Goal: Obtain resource: Obtain resource

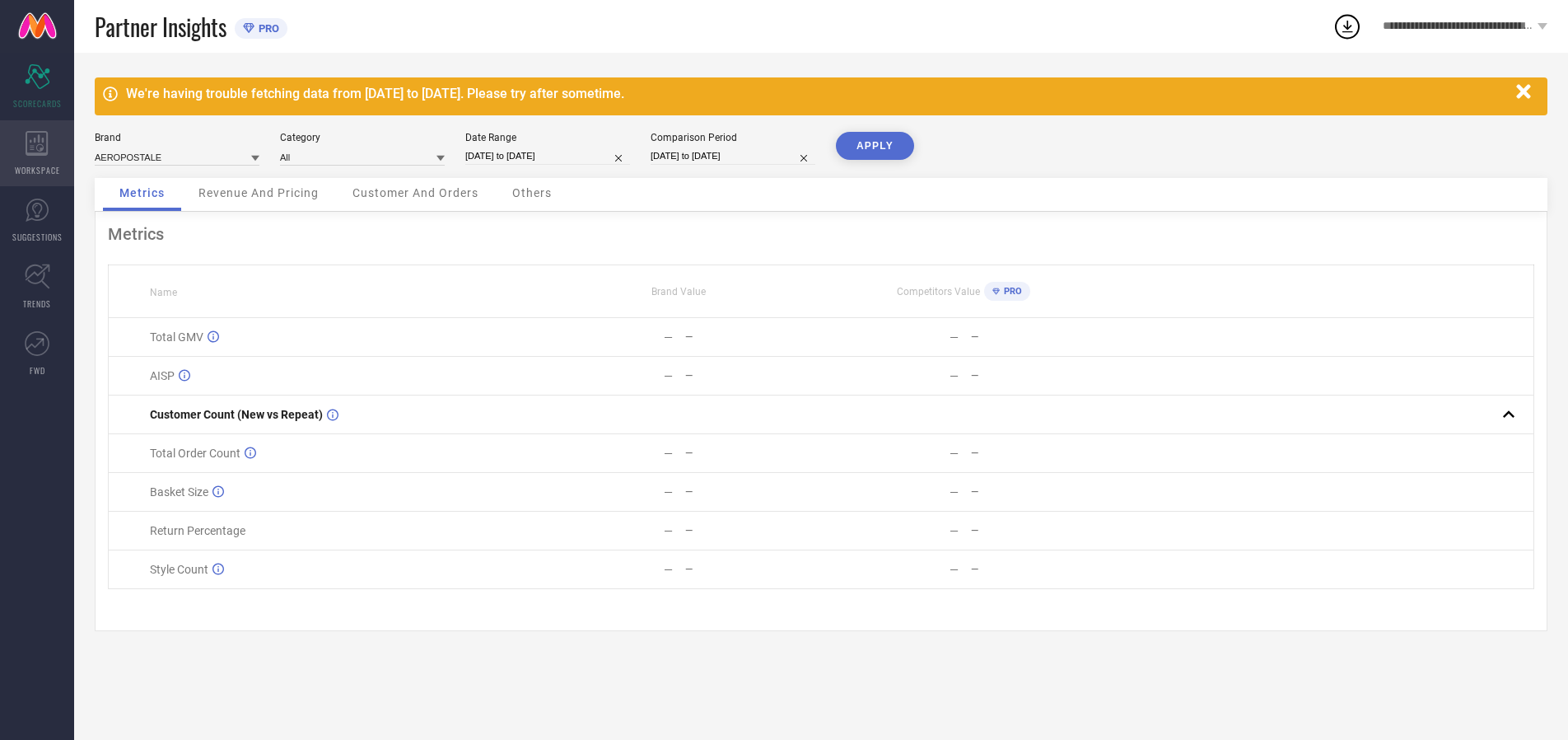
click at [37, 153] on icon at bounding box center [37, 143] width 22 height 25
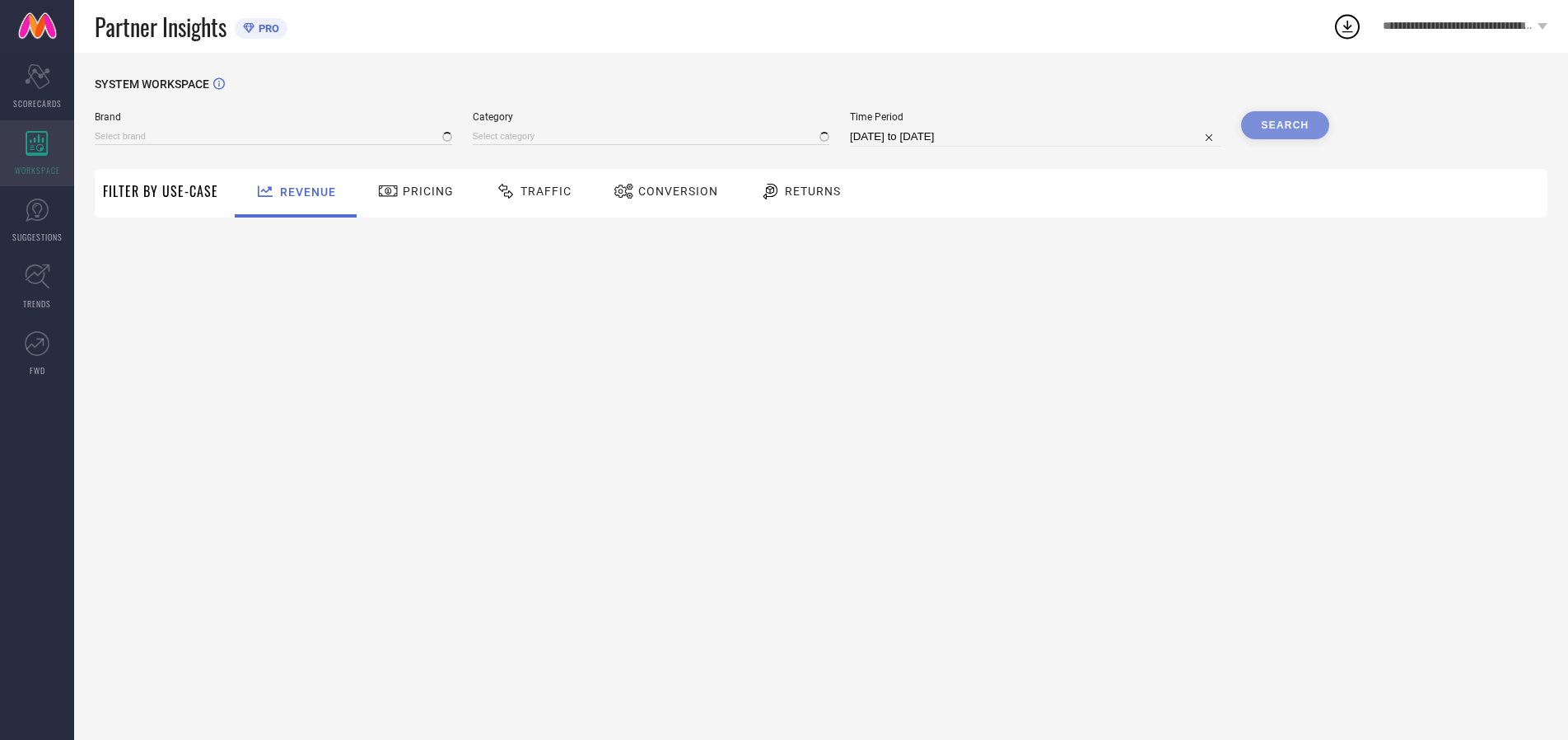
type input "AEROPOSTALE"
type input "All"
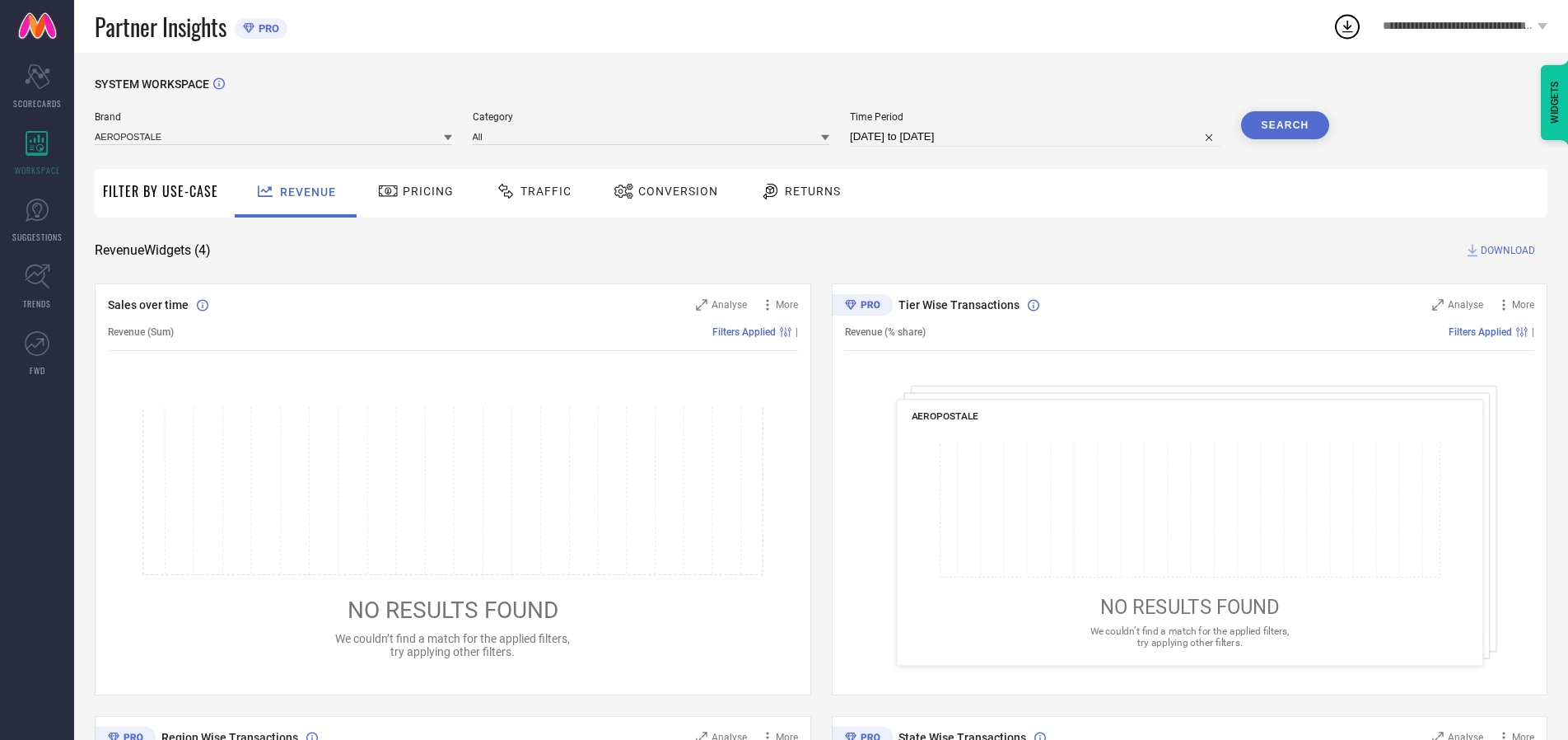
click at [673, 191] on span "Conversion" at bounding box center [679, 191] width 80 height 14
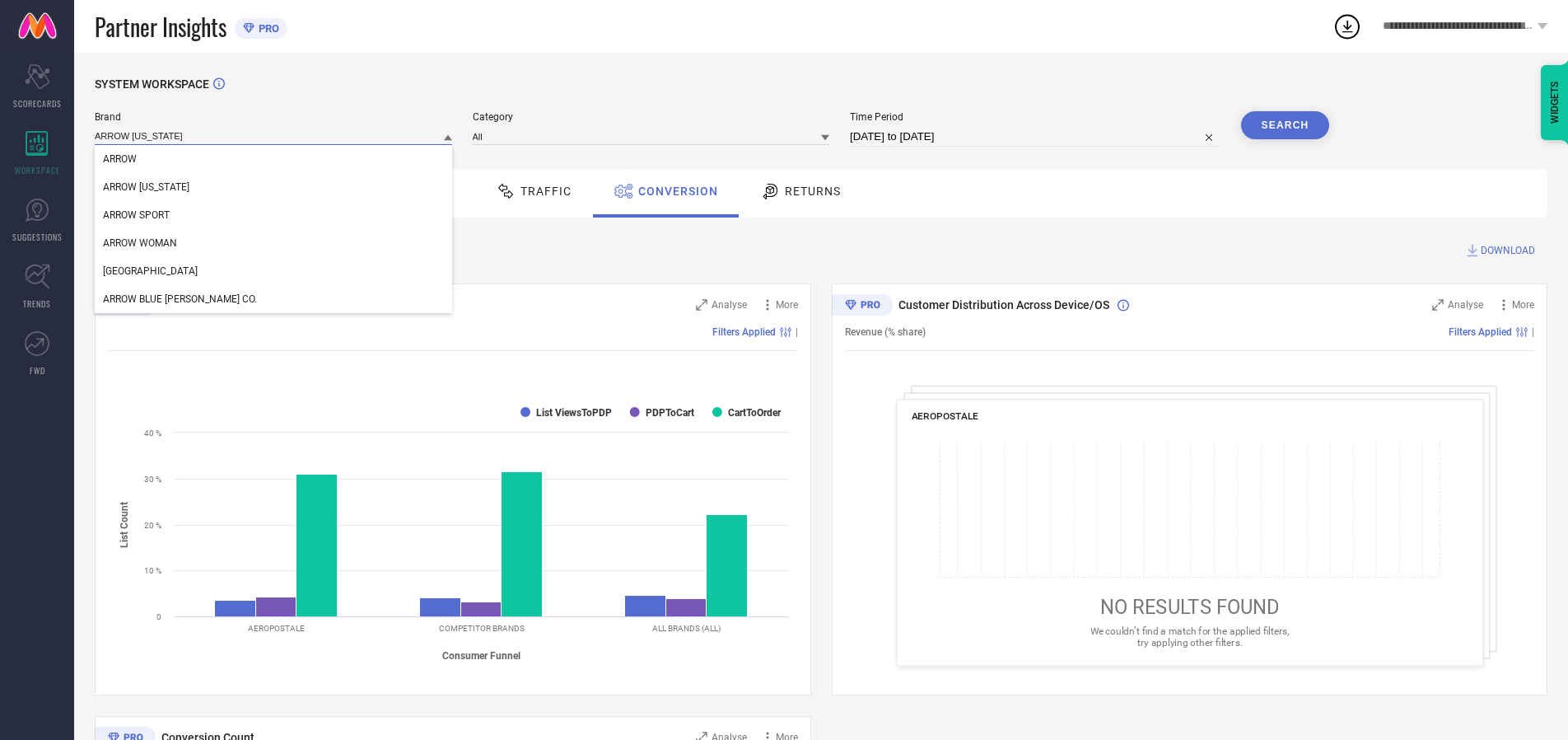
type input "ARROW [US_STATE]"
click at [145, 188] on span "ARROW [US_STATE]" at bounding box center [146, 187] width 87 height 12
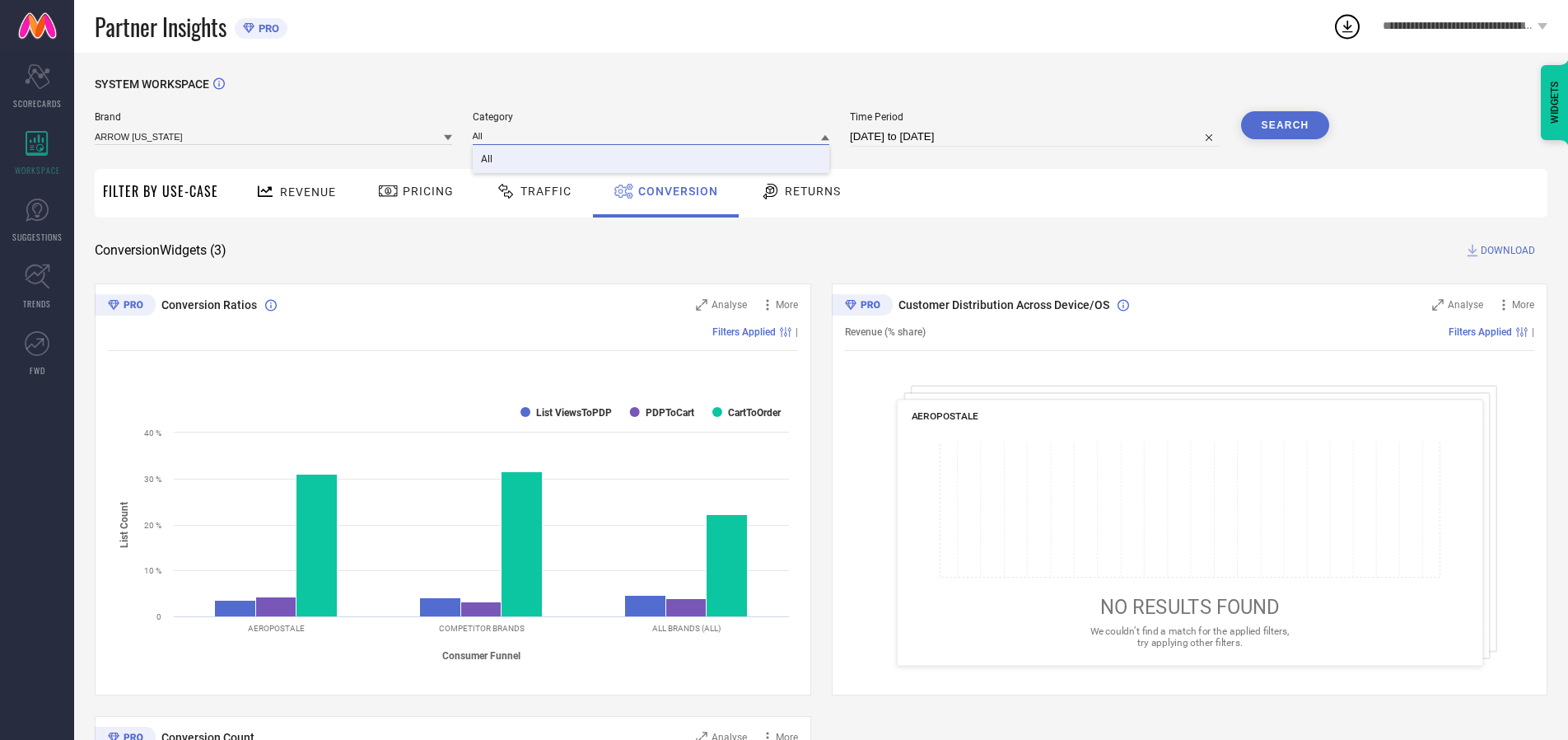
type input "All"
click at [488, 160] on span "All" at bounding box center [487, 159] width 12 height 12
click at [1036, 137] on input "[DATE] to [DATE]" at bounding box center [1035, 136] width 370 height 20
select select "7"
select select "2025"
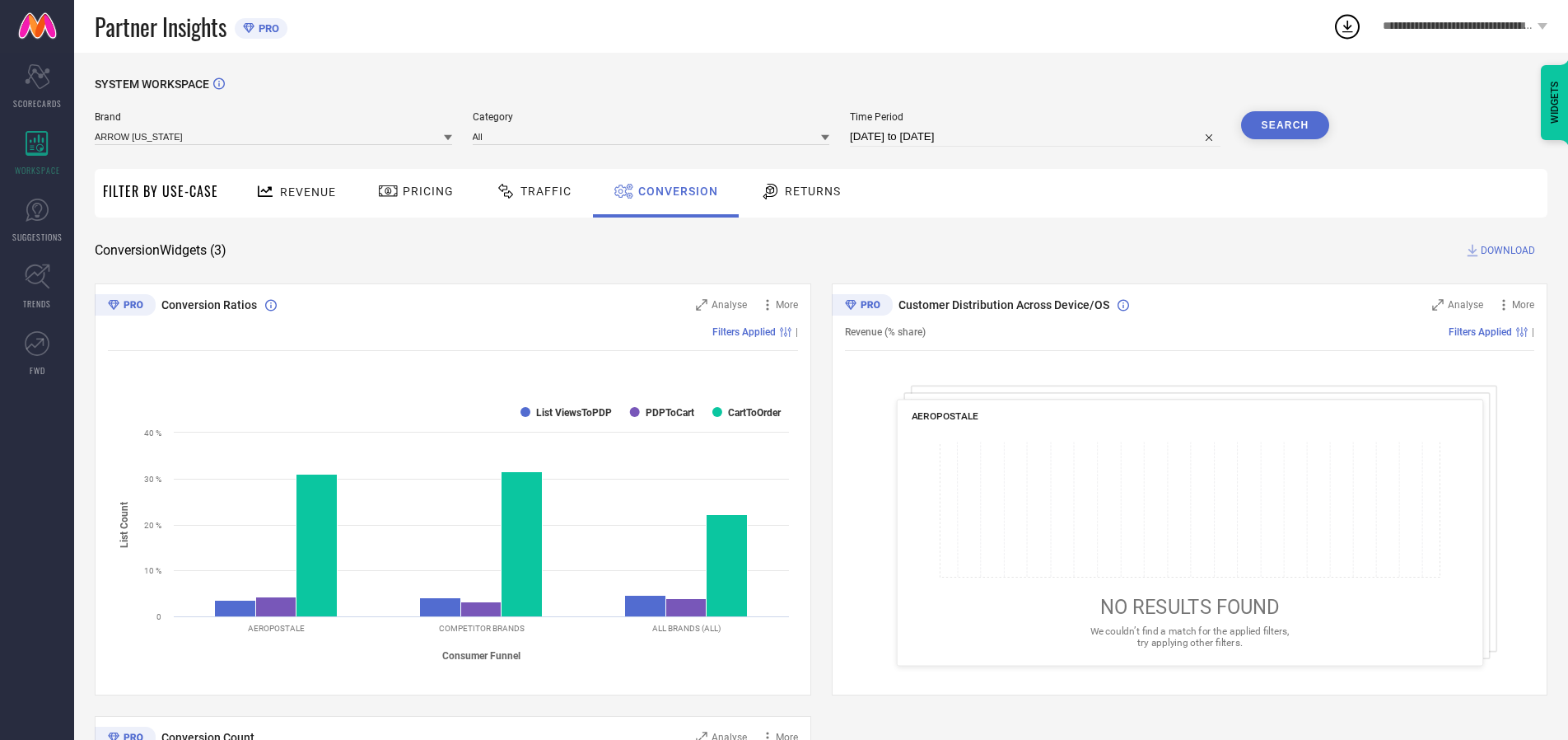
select select "8"
select select "2025"
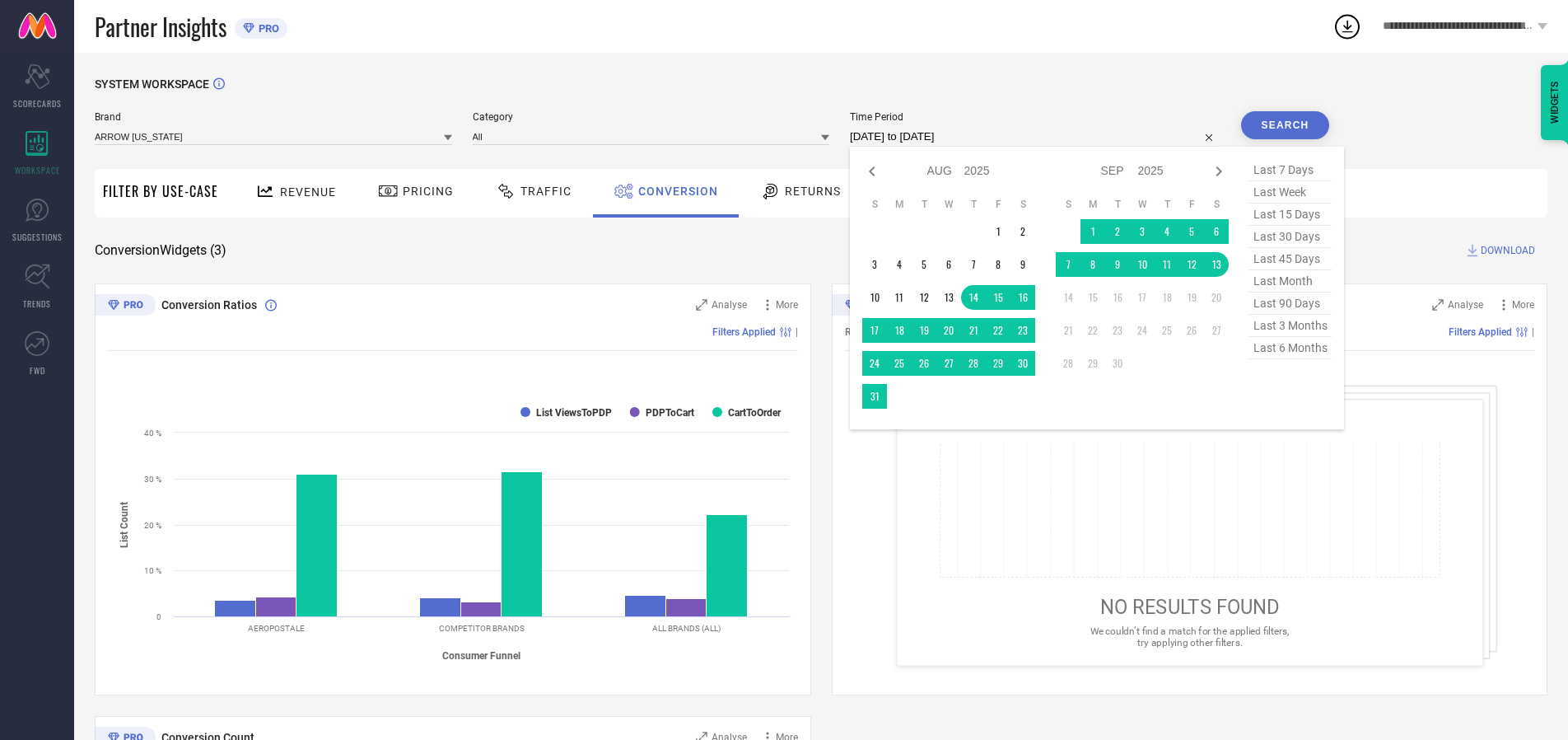
click at [1220, 265] on td "13" at bounding box center [1216, 264] width 25 height 25
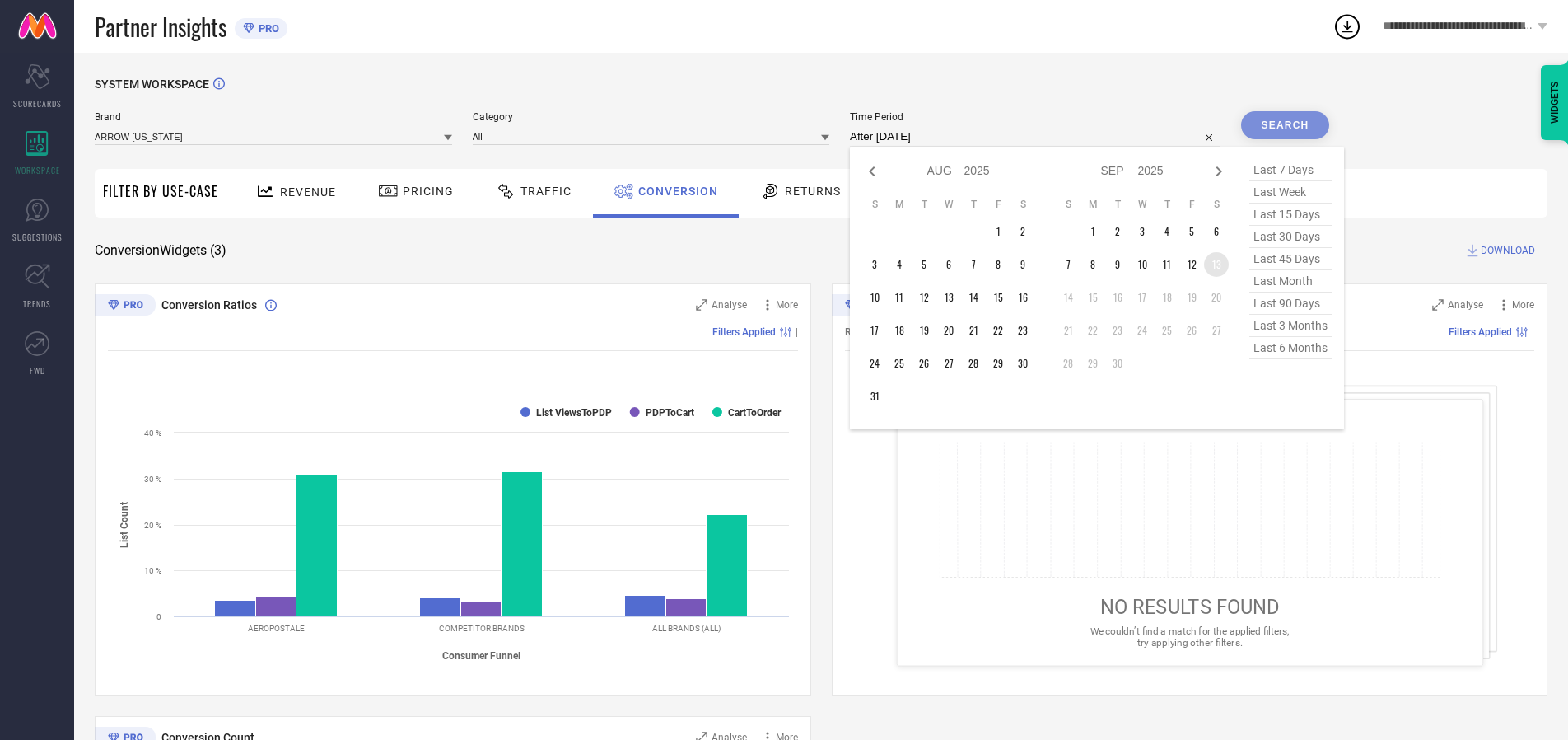
type input "[DATE] to [DATE]"
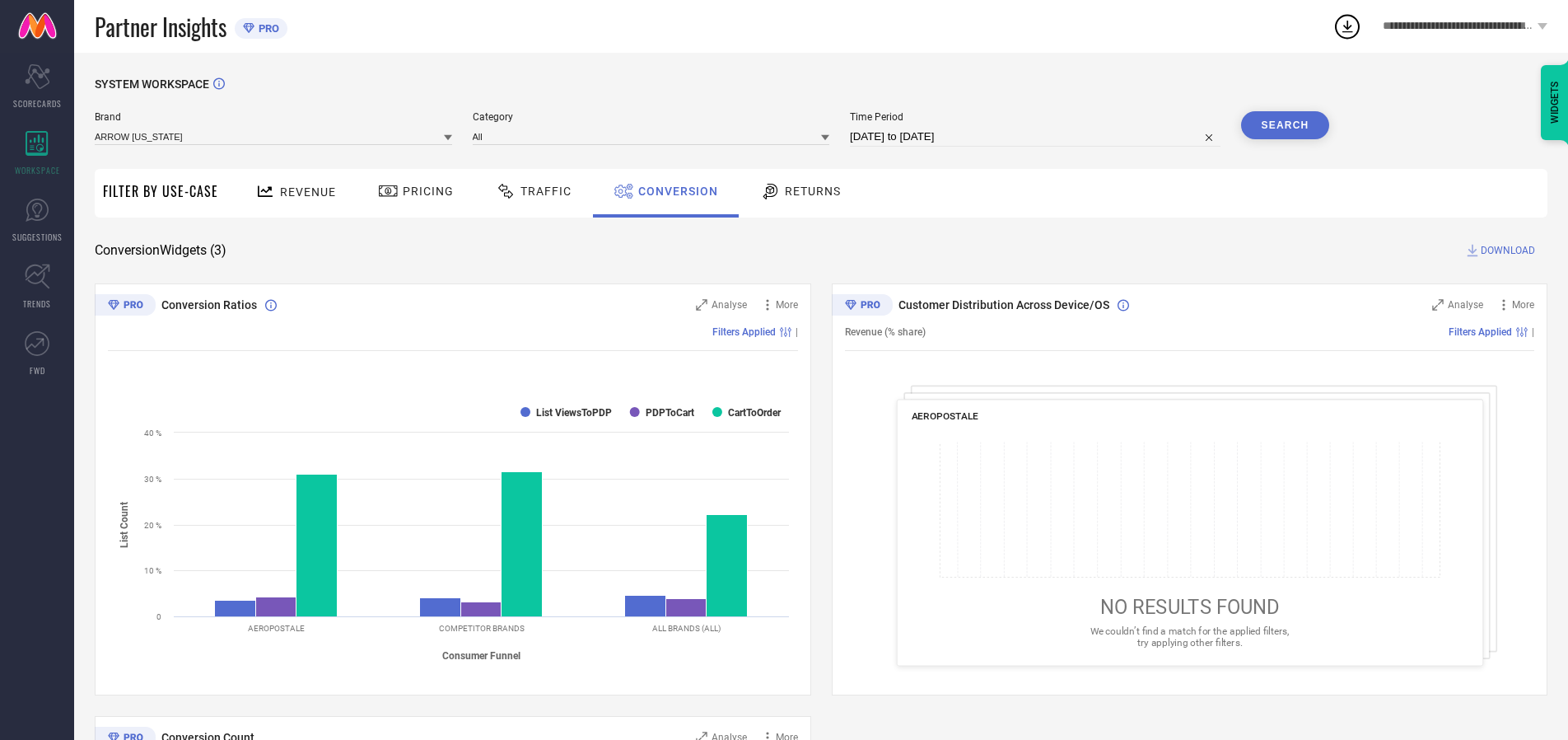
click at [1285, 125] on button "Search" at bounding box center [1285, 125] width 89 height 28
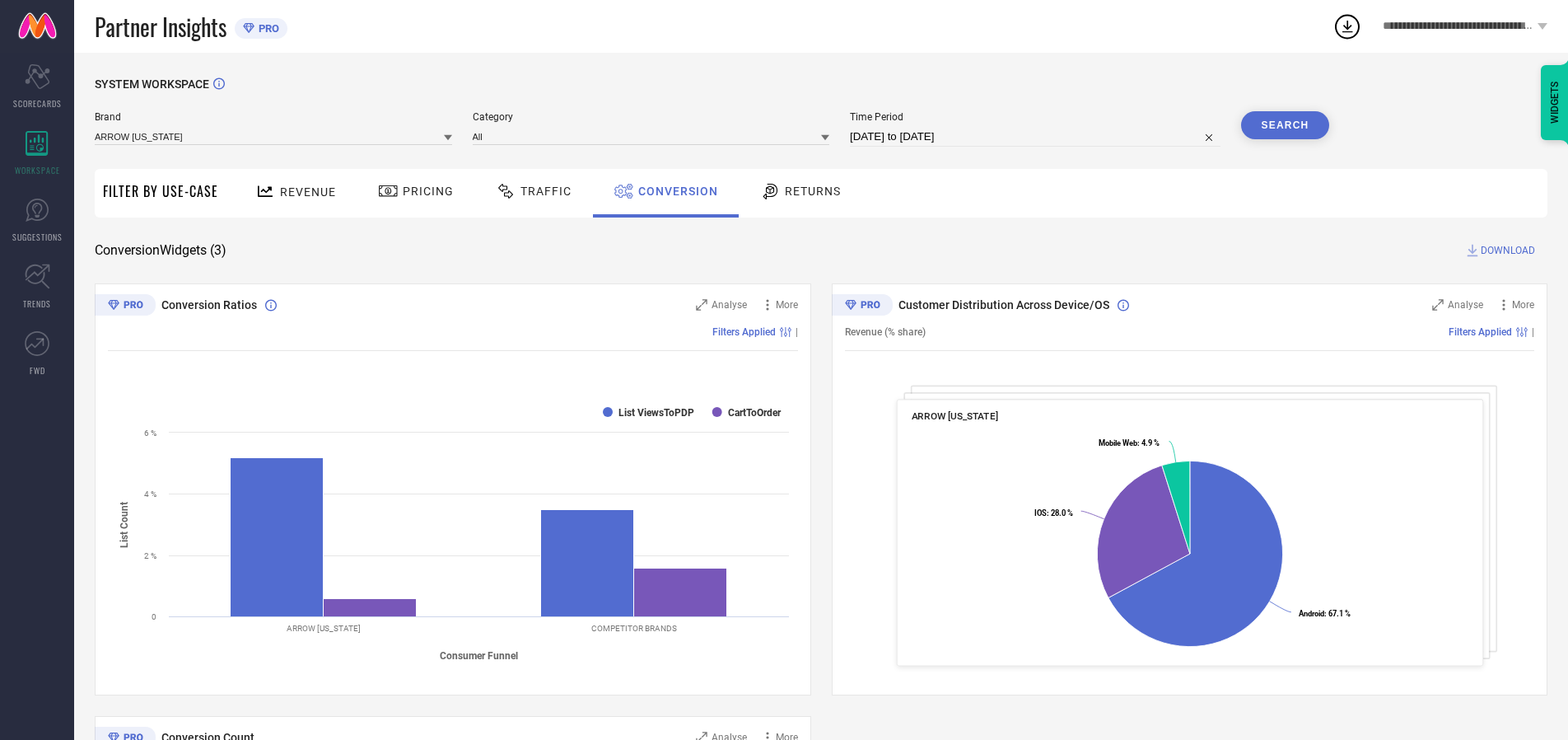
click at [1509, 251] on span "DOWNLOAD" at bounding box center [1509, 250] width 54 height 16
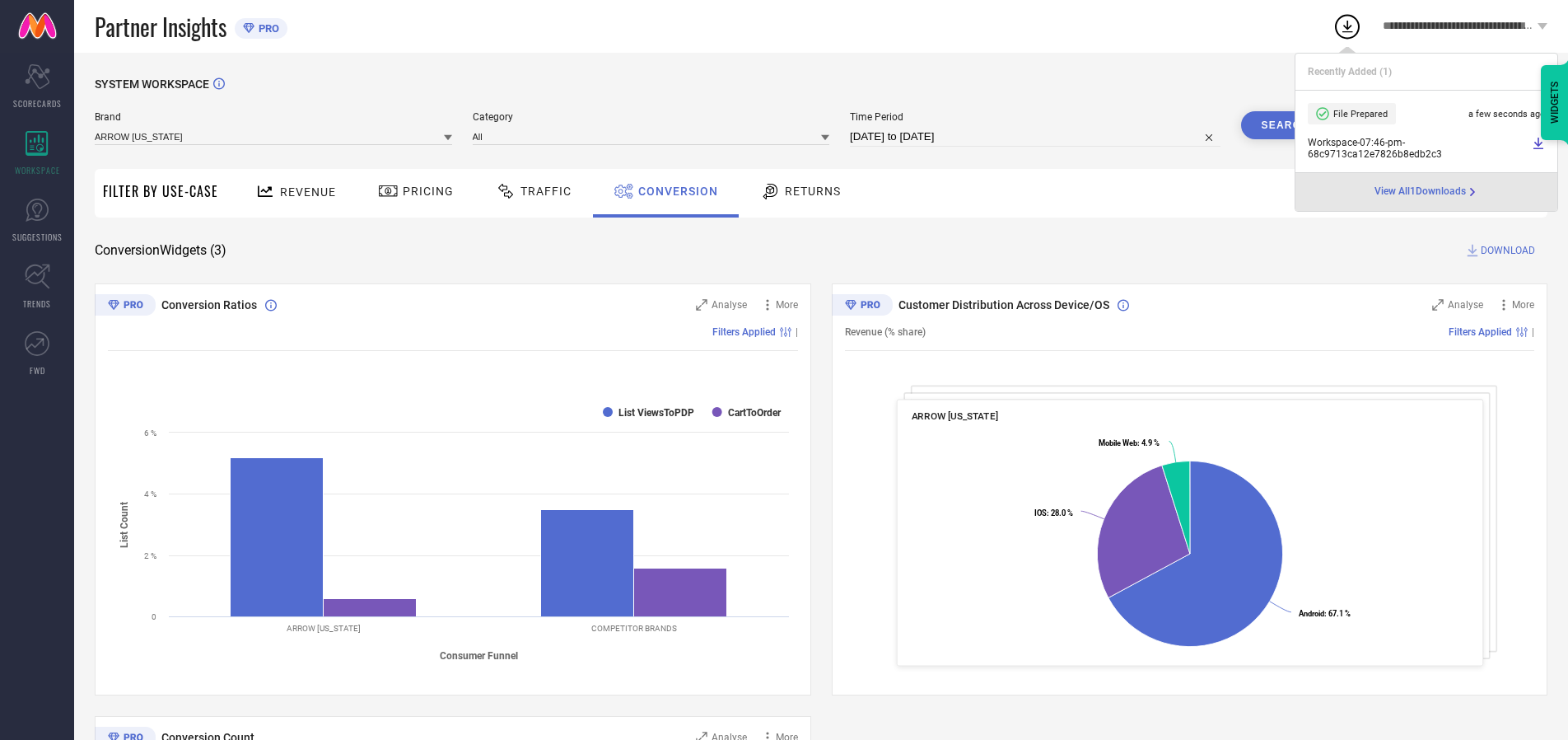
click at [674, 191] on span "Conversion" at bounding box center [679, 191] width 80 height 14
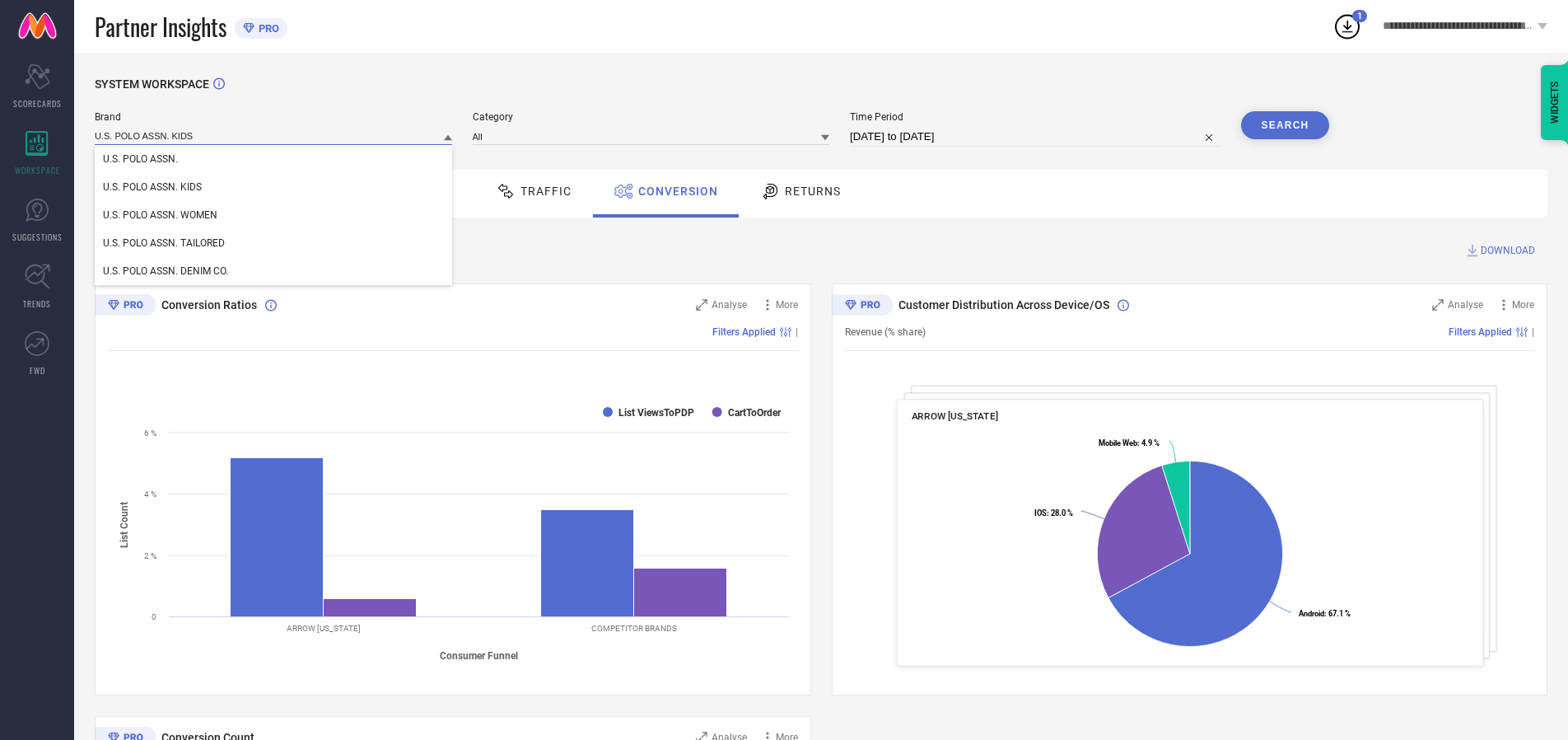
type input "U.S. POLO ASSN. KIDS"
click at [151, 188] on span "U.S. POLO ASSN. KIDS" at bounding box center [152, 187] width 99 height 12
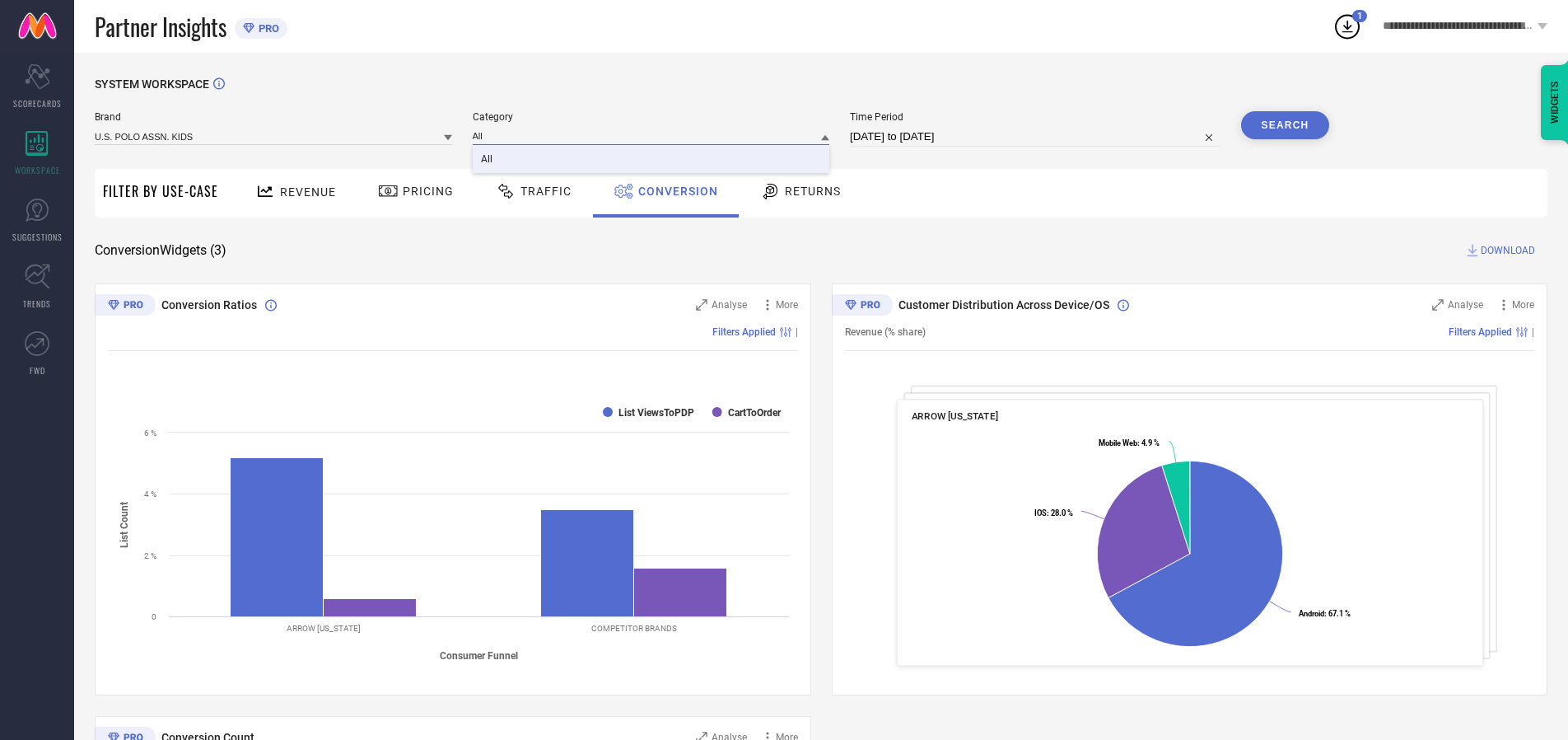
type input "All"
click at [488, 160] on span "All" at bounding box center [487, 159] width 12 height 12
click at [1285, 125] on button "Search" at bounding box center [1285, 125] width 89 height 28
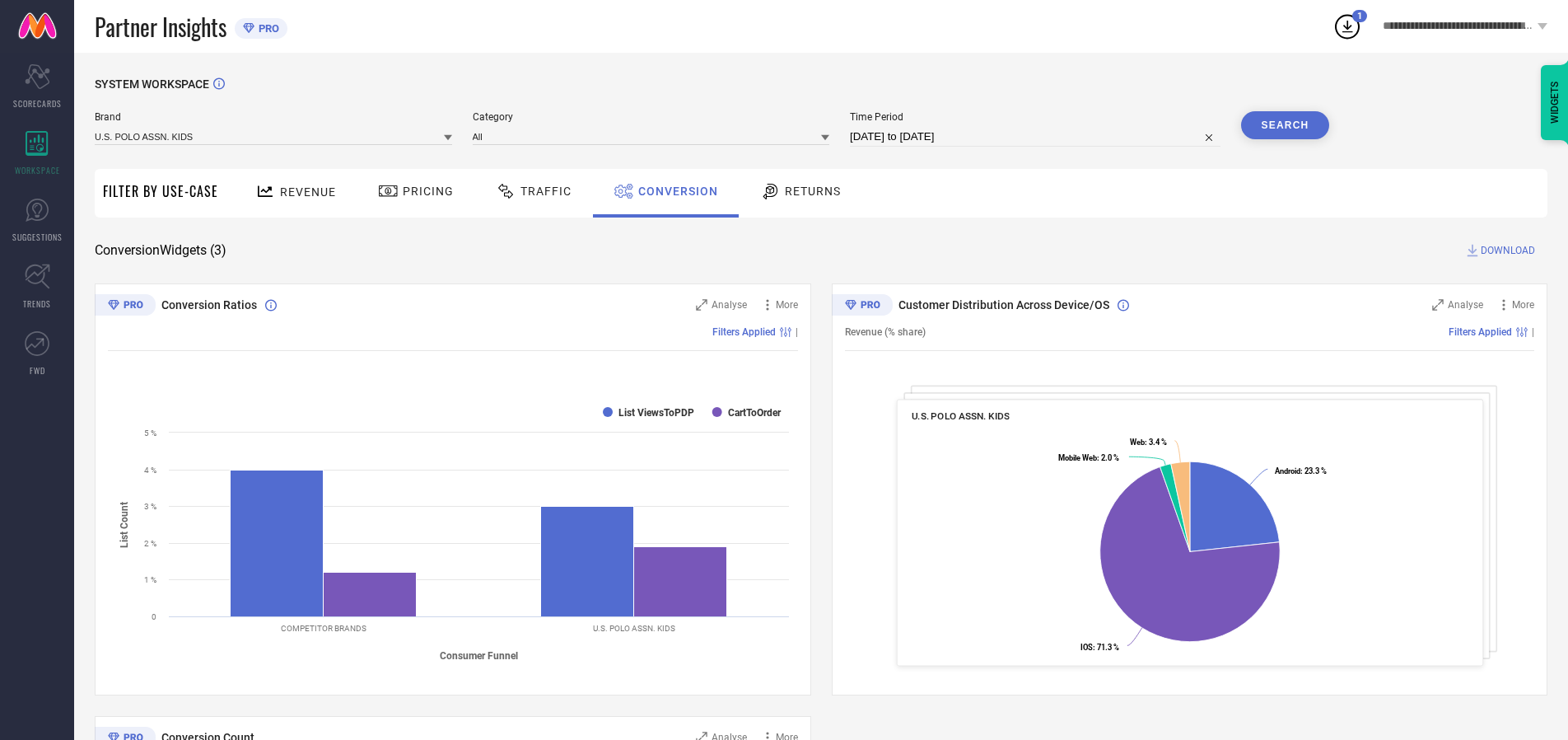
click at [1509, 251] on span "DOWNLOAD" at bounding box center [1509, 250] width 54 height 16
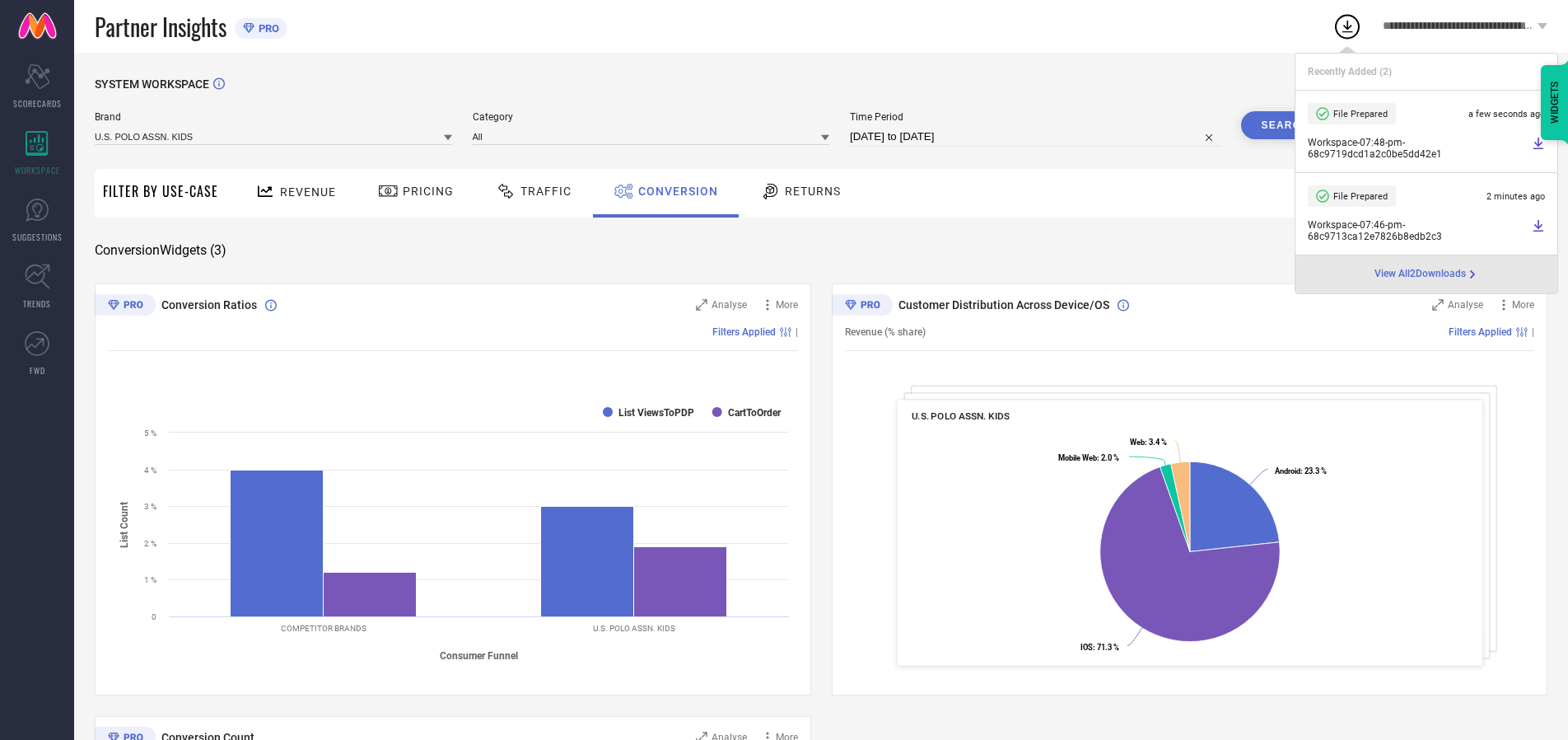
click at [674, 191] on span "Conversion" at bounding box center [679, 191] width 80 height 14
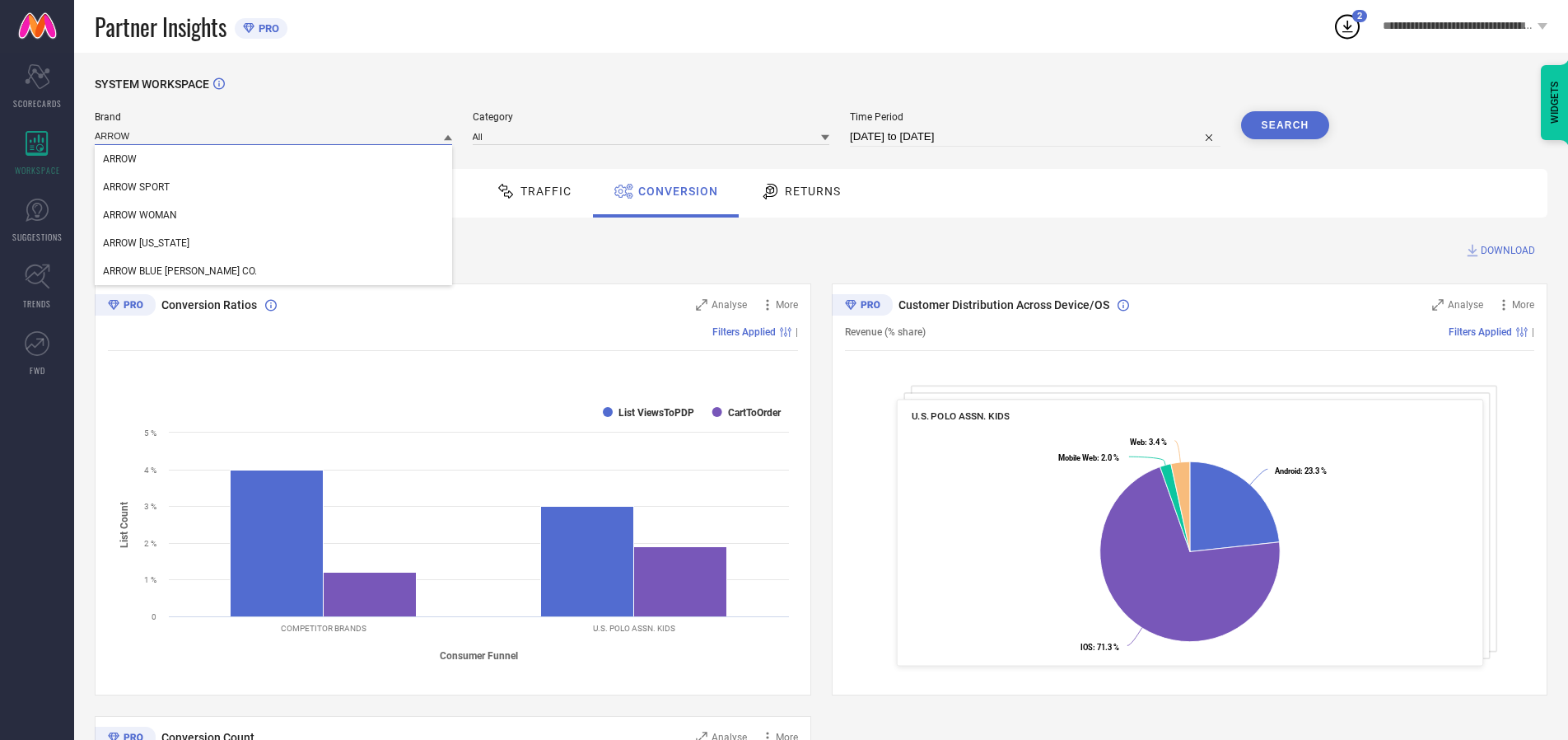
type input "ARROW"
click at [120, 160] on span "ARROW" at bounding box center [120, 159] width 34 height 12
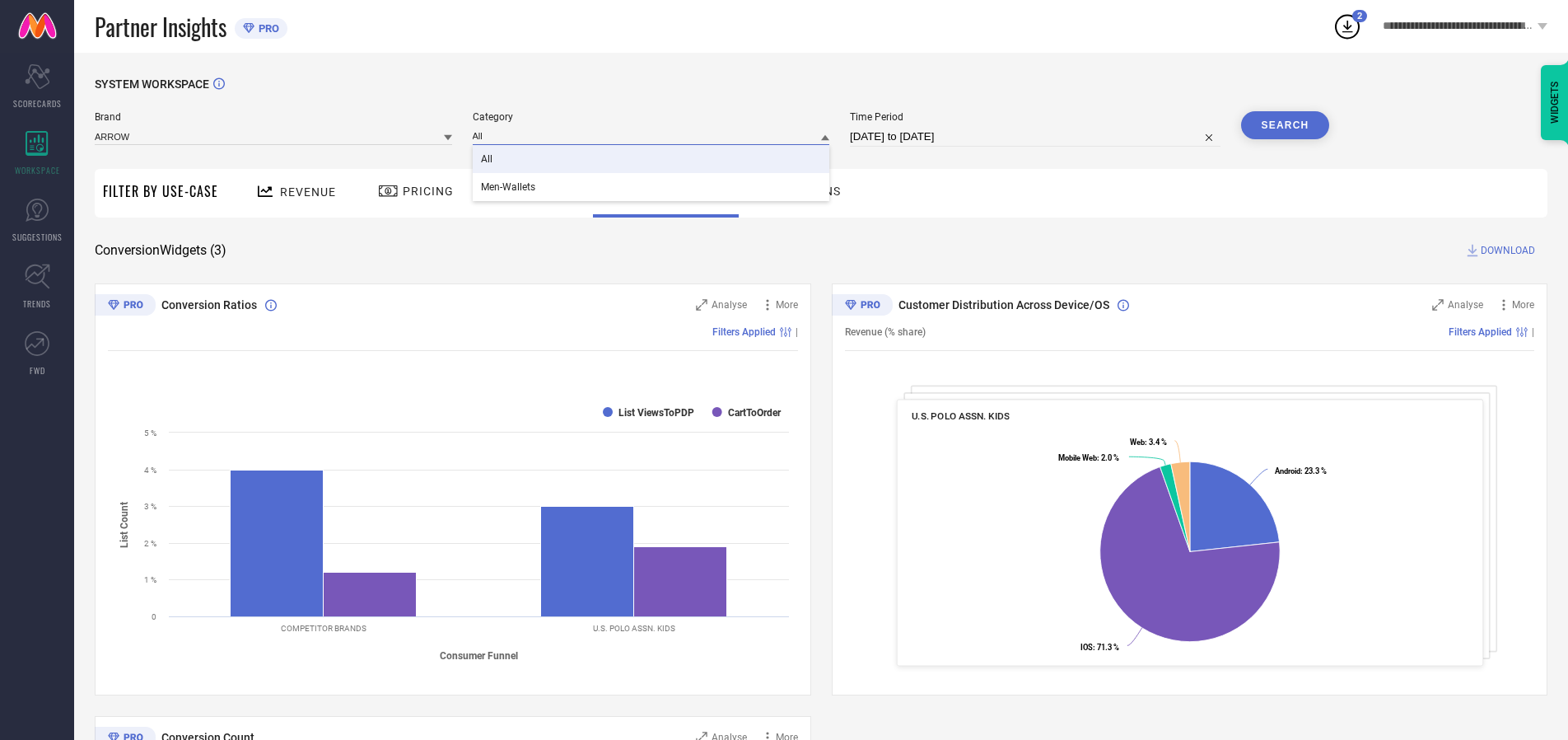
type input "All"
click at [488, 160] on span "All" at bounding box center [487, 159] width 12 height 12
click at [1285, 125] on button "Search" at bounding box center [1285, 125] width 89 height 28
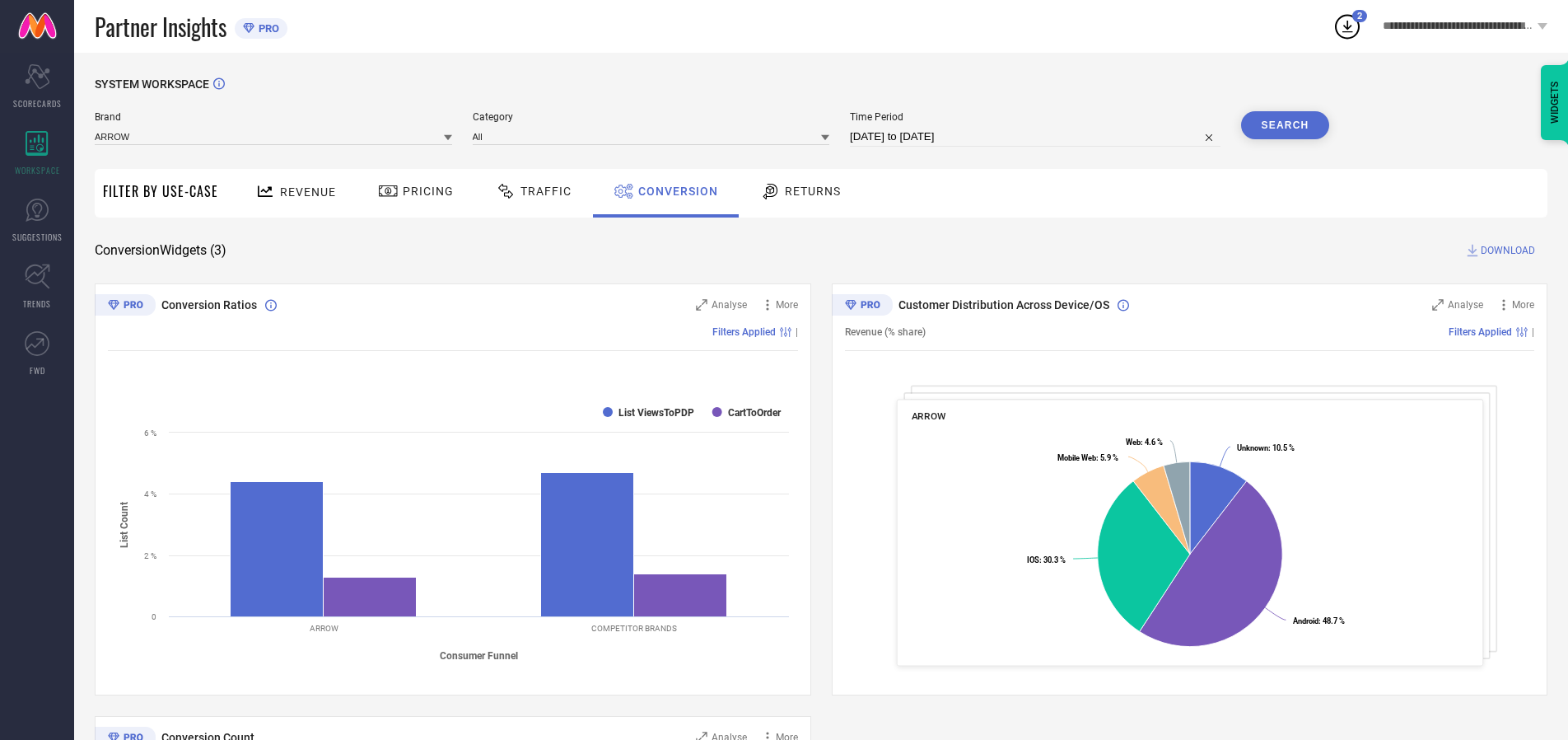
click at [1509, 251] on span "DOWNLOAD" at bounding box center [1509, 250] width 54 height 16
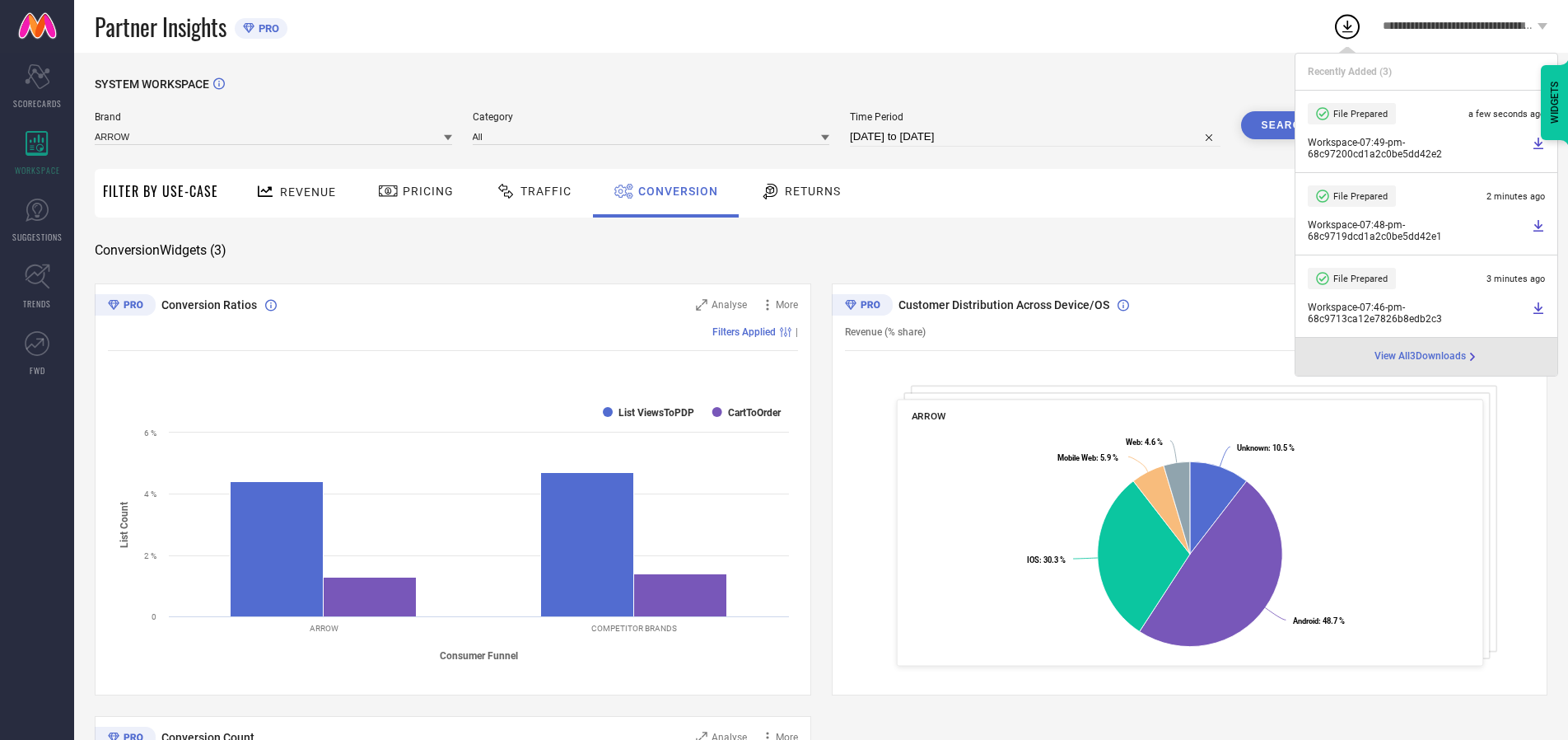
click at [674, 191] on span "Conversion" at bounding box center [679, 191] width 80 height 14
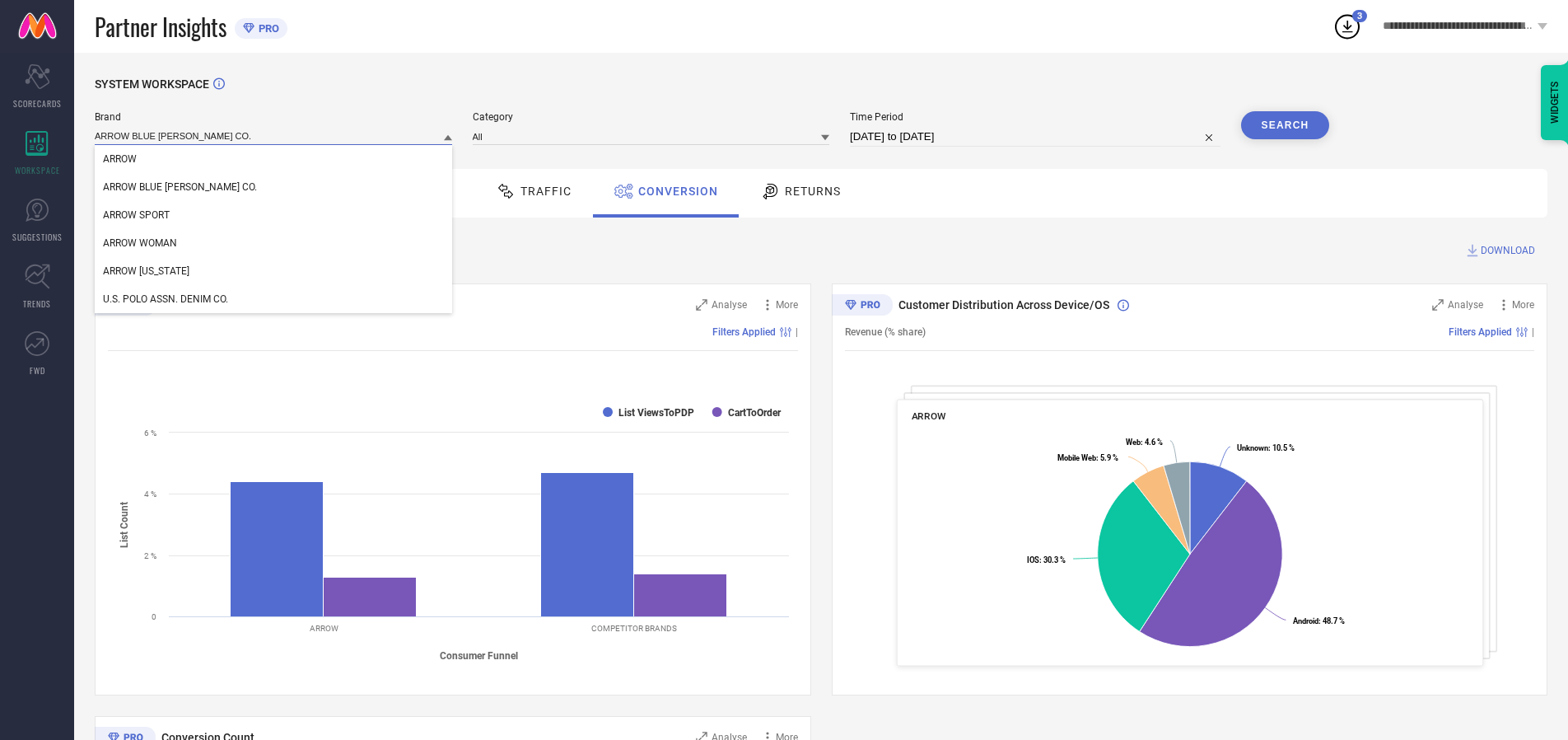
type input "ARROW BLUE [PERSON_NAME] CO."
click at [155, 188] on span "ARROW BLUE [PERSON_NAME] CO." at bounding box center [179, 187] width 154 height 12
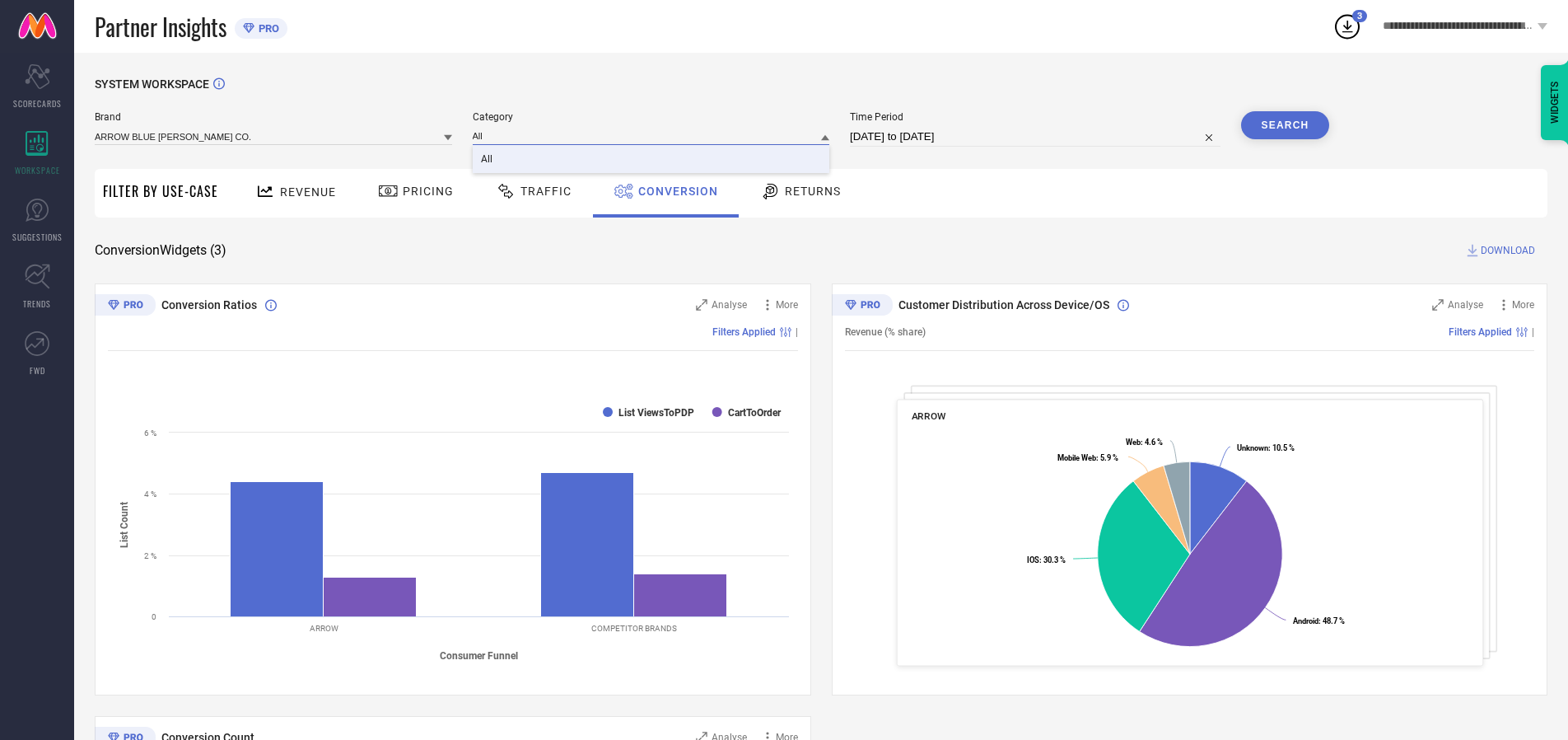
type input "All"
click at [488, 160] on span "All" at bounding box center [487, 159] width 12 height 12
click at [1285, 125] on button "Search" at bounding box center [1285, 125] width 89 height 28
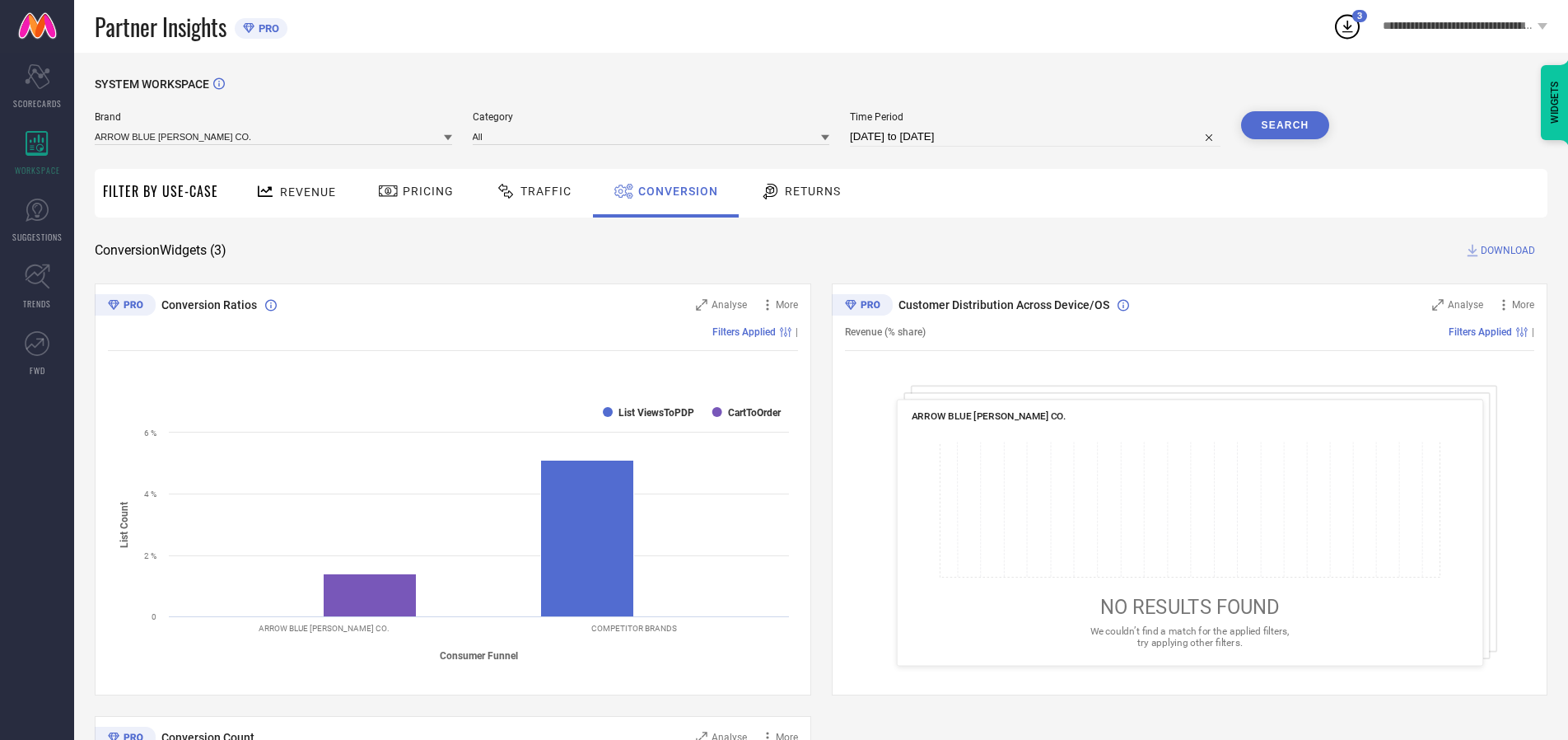
click at [1509, 251] on span "DOWNLOAD" at bounding box center [1509, 250] width 54 height 16
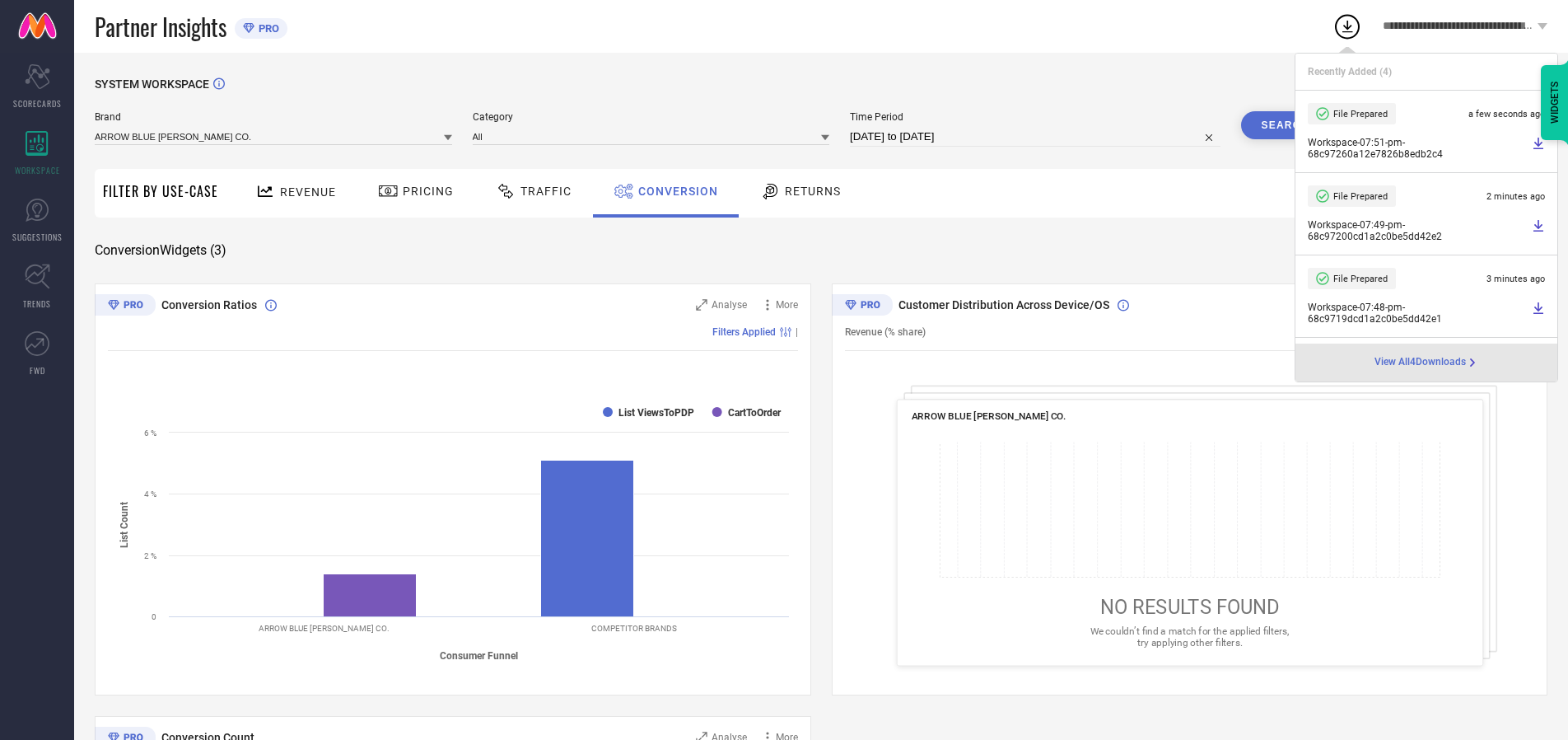
click at [674, 191] on span "Conversion" at bounding box center [679, 191] width 80 height 14
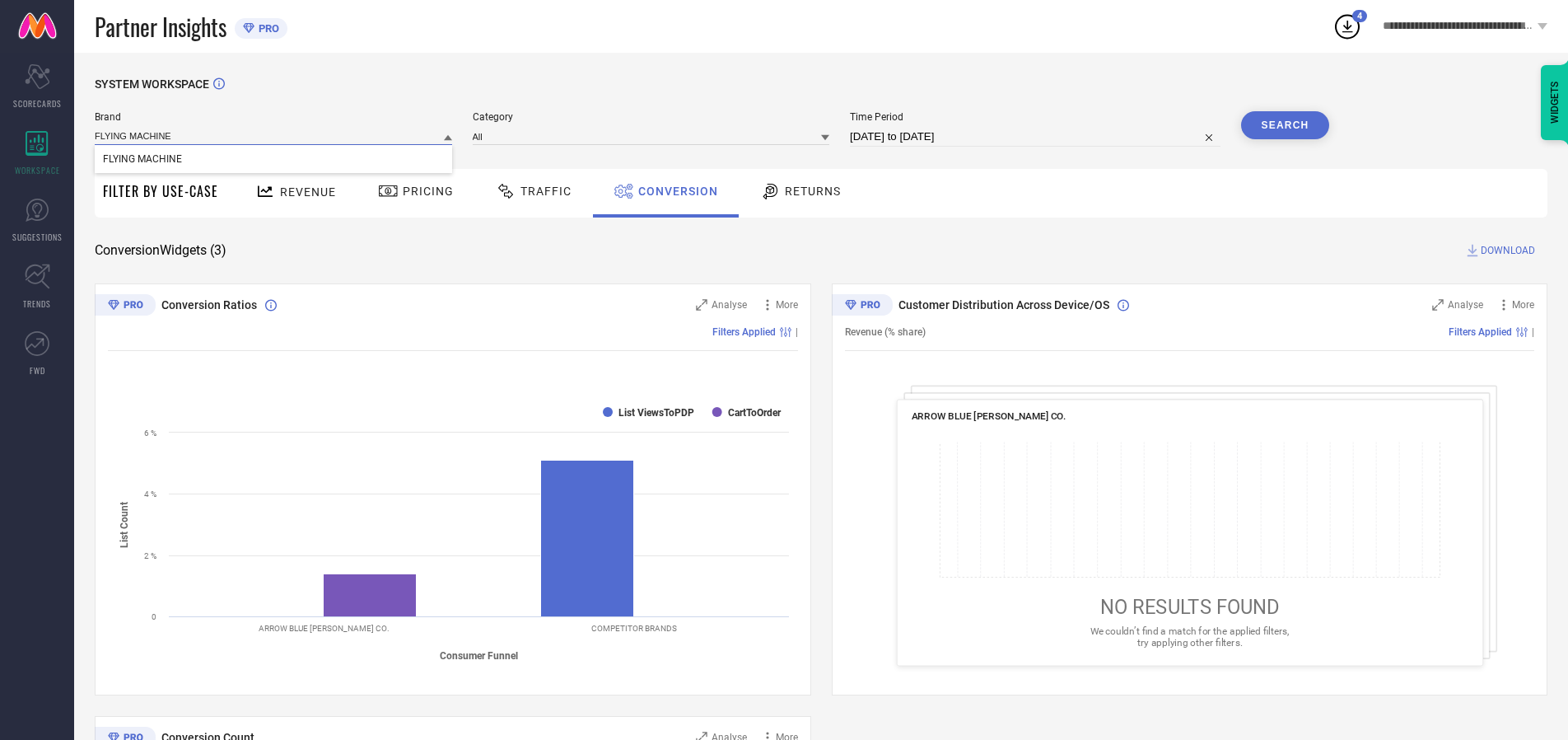
type input "FLYING MACHINE"
click at [142, 160] on span "FLYING MACHINE" at bounding box center [142, 159] width 79 height 12
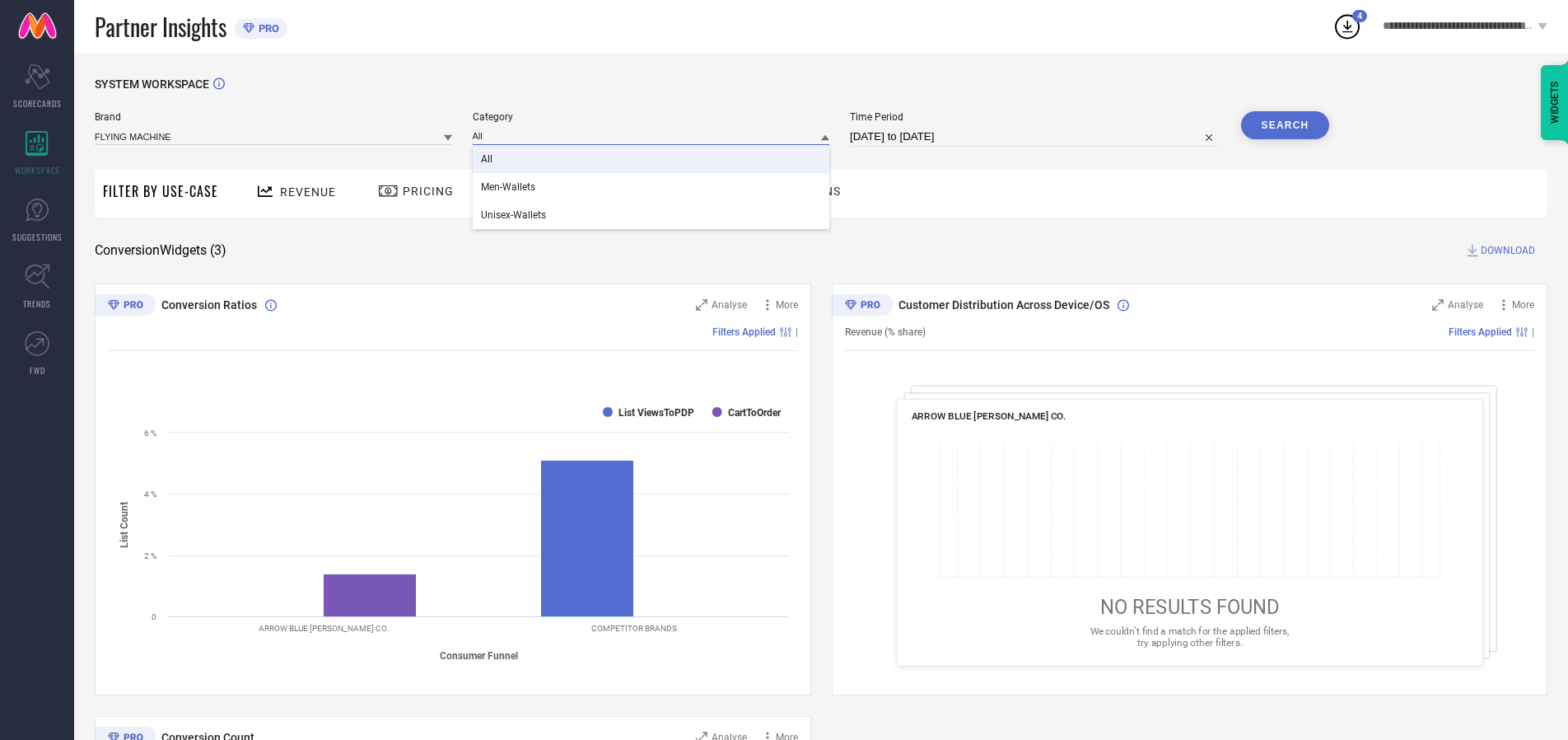
type input "All"
click at [488, 160] on span "All" at bounding box center [487, 159] width 12 height 12
click at [1285, 125] on button "Search" at bounding box center [1285, 125] width 89 height 28
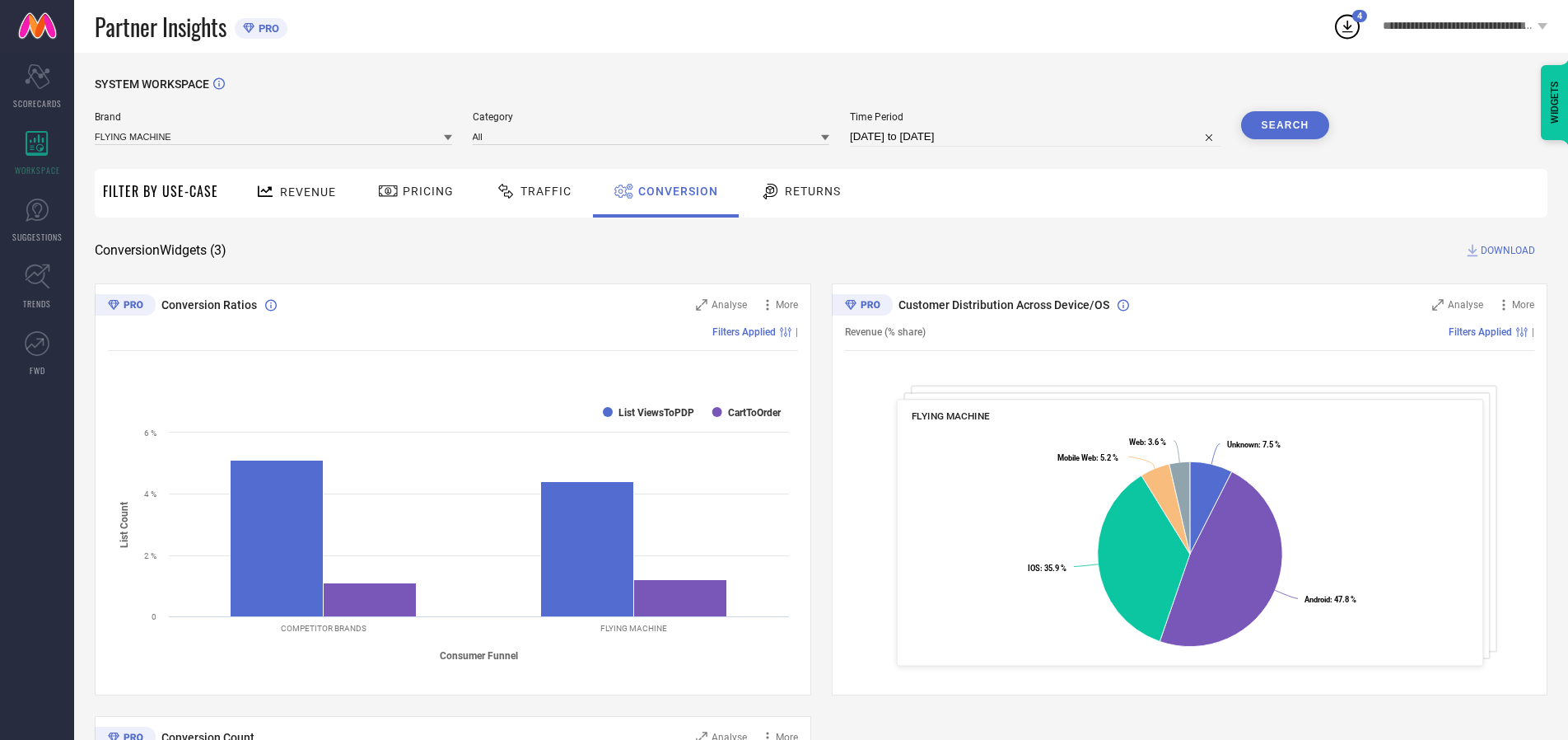
click at [1509, 251] on span "DOWNLOAD" at bounding box center [1509, 250] width 54 height 16
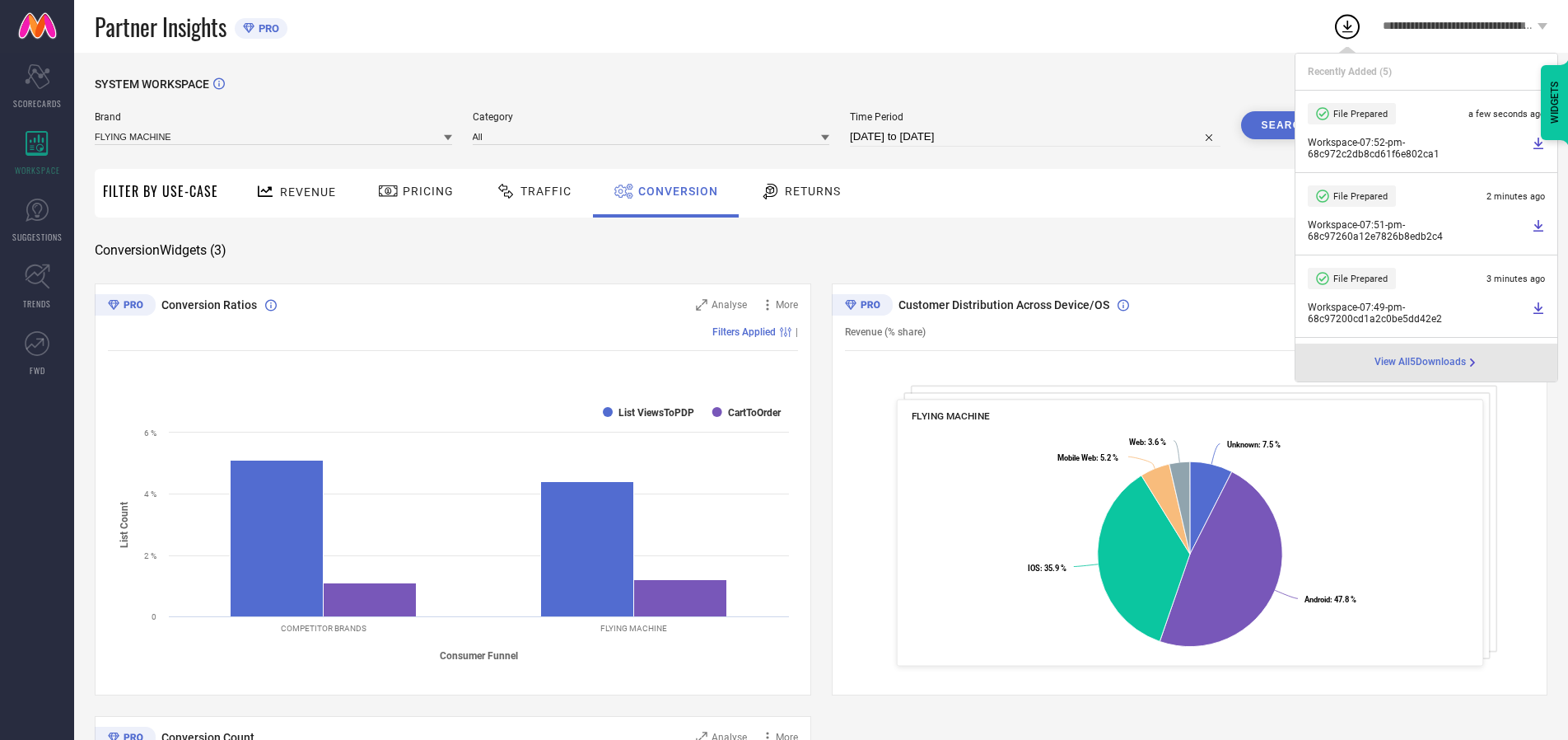
click at [674, 191] on span "Conversion" at bounding box center [679, 191] width 80 height 14
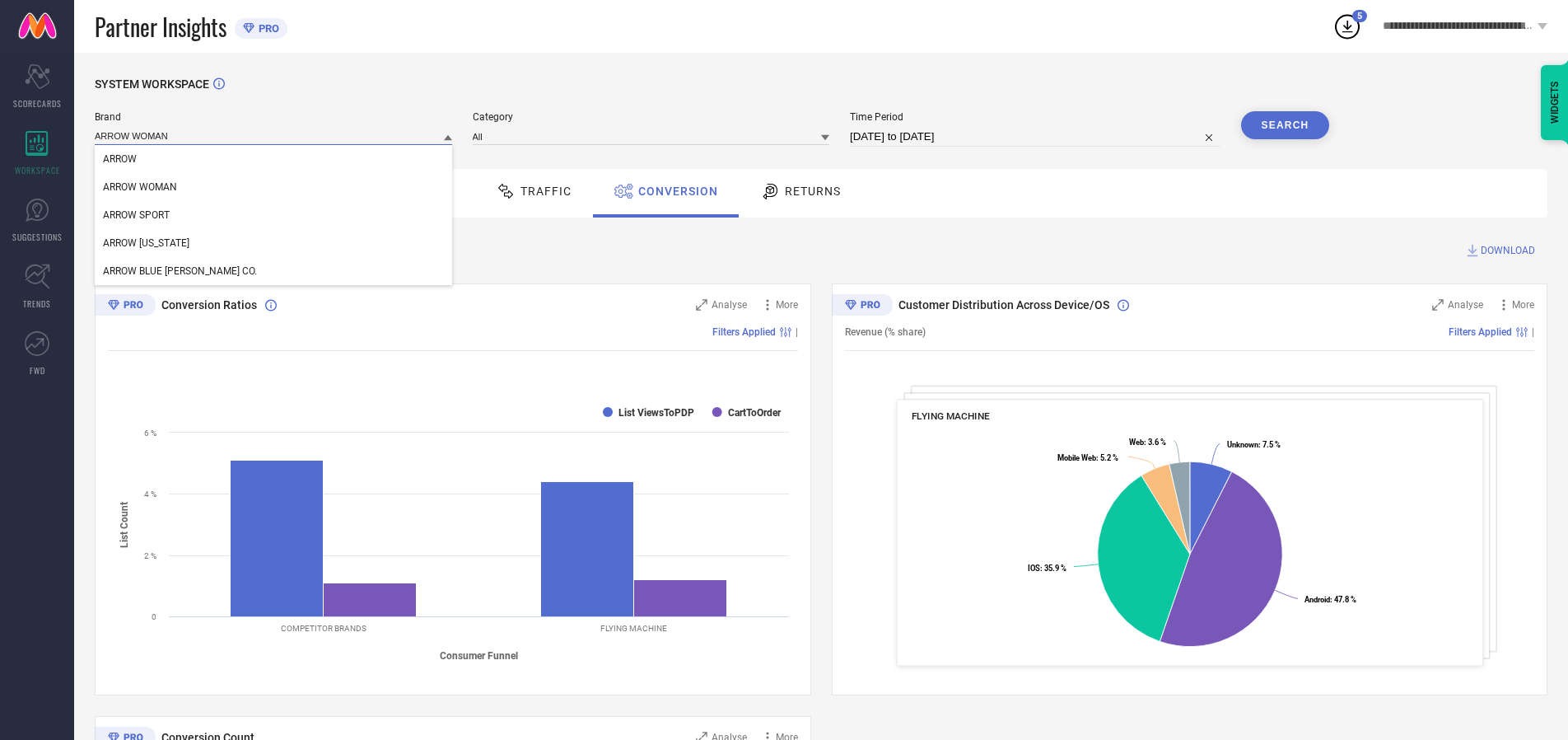
type input "ARROW WOMAN"
click at [140, 188] on span "ARROW WOMAN" at bounding box center [139, 187] width 74 height 12
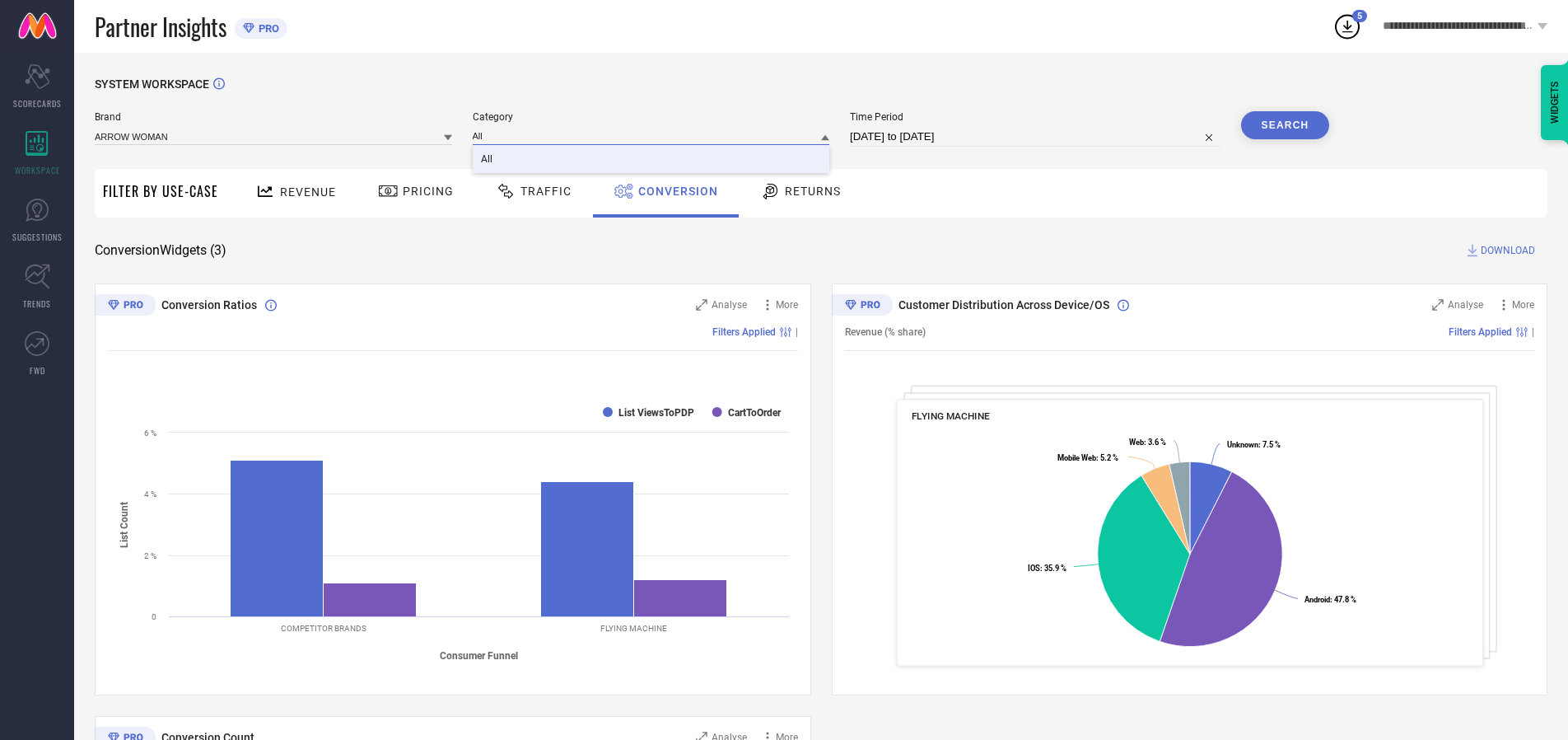
type input "All"
click at [488, 160] on span "All" at bounding box center [487, 159] width 12 height 12
click at [1285, 125] on button "Search" at bounding box center [1285, 125] width 89 height 28
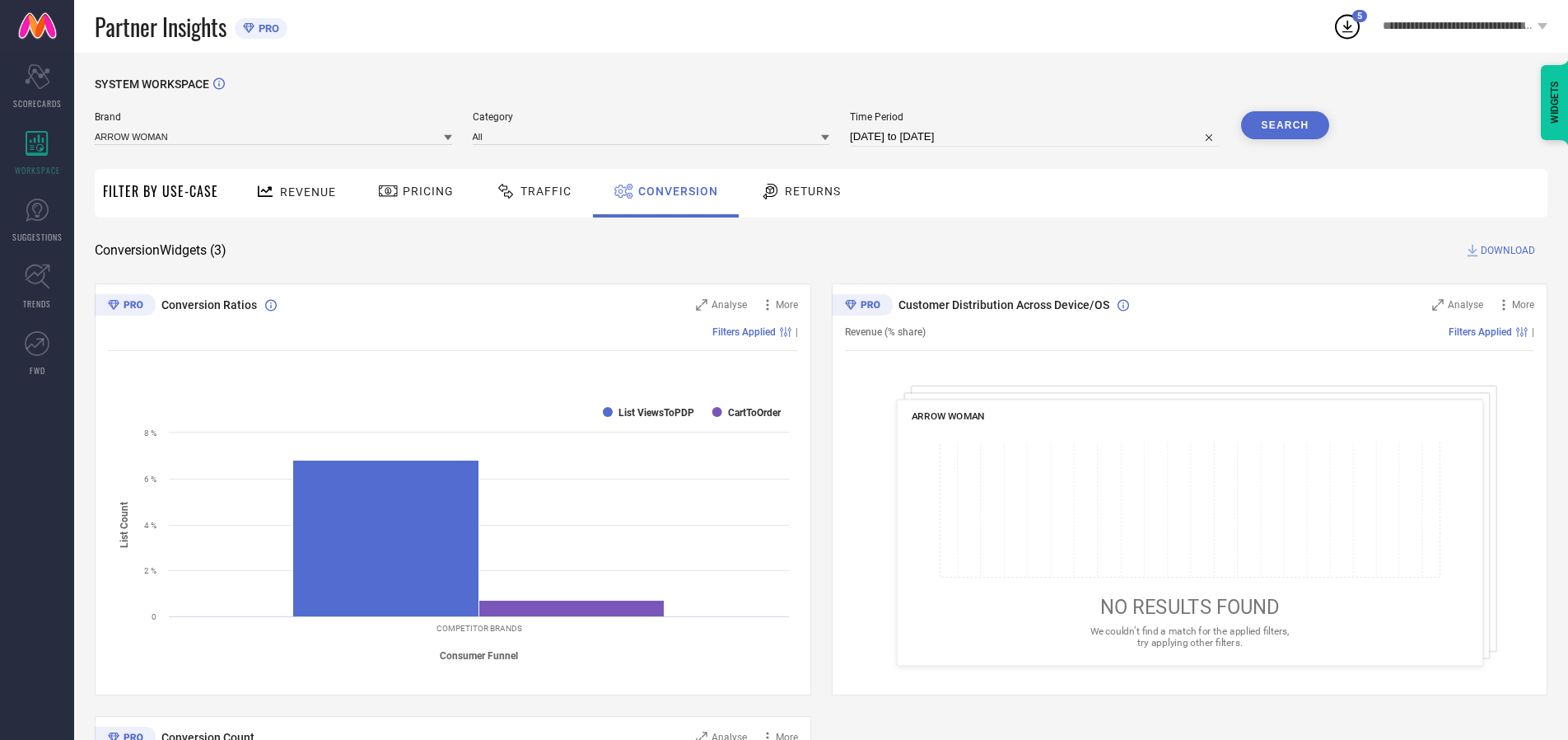
click at [1509, 251] on span "DOWNLOAD" at bounding box center [1509, 250] width 54 height 16
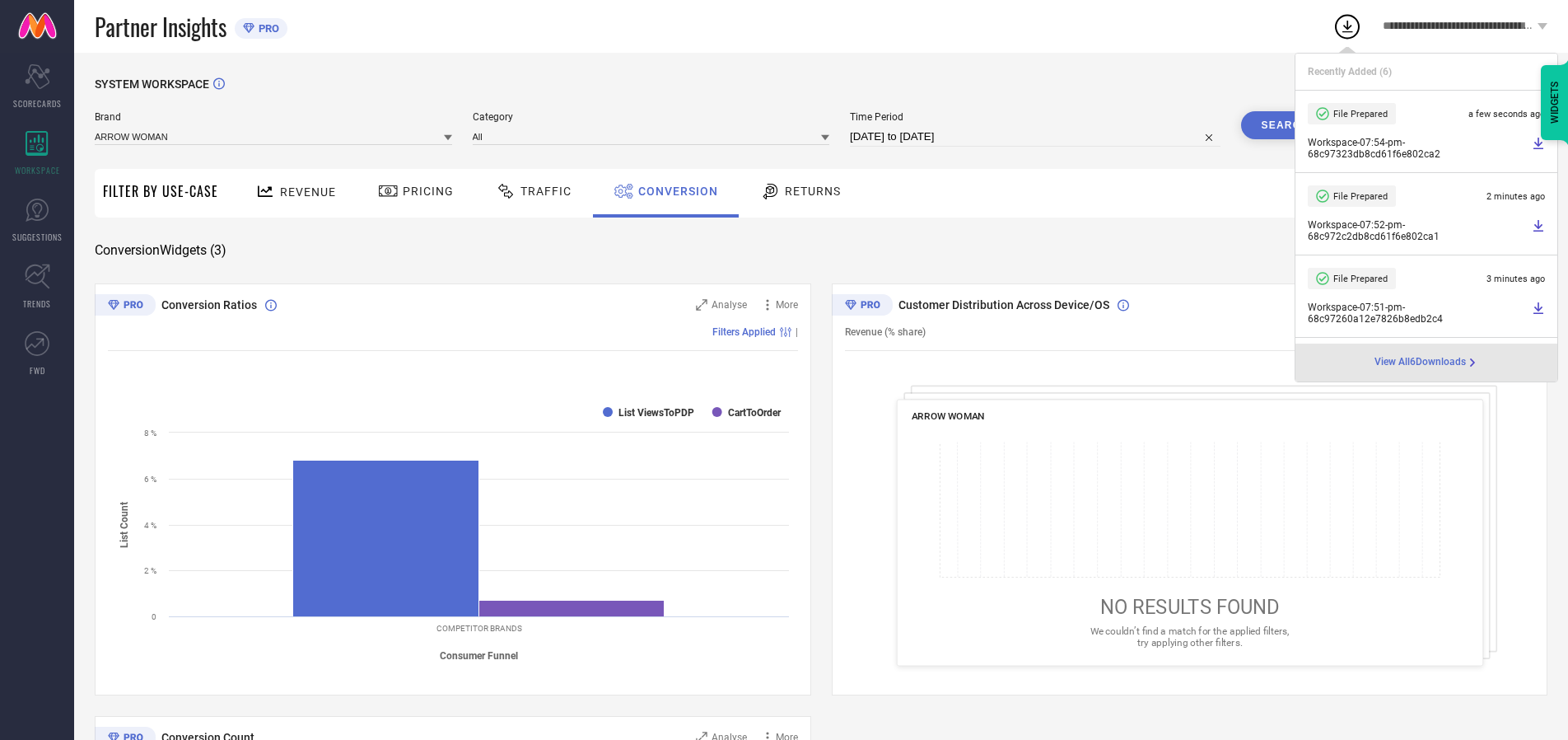
click at [674, 191] on span "Conversion" at bounding box center [679, 191] width 80 height 14
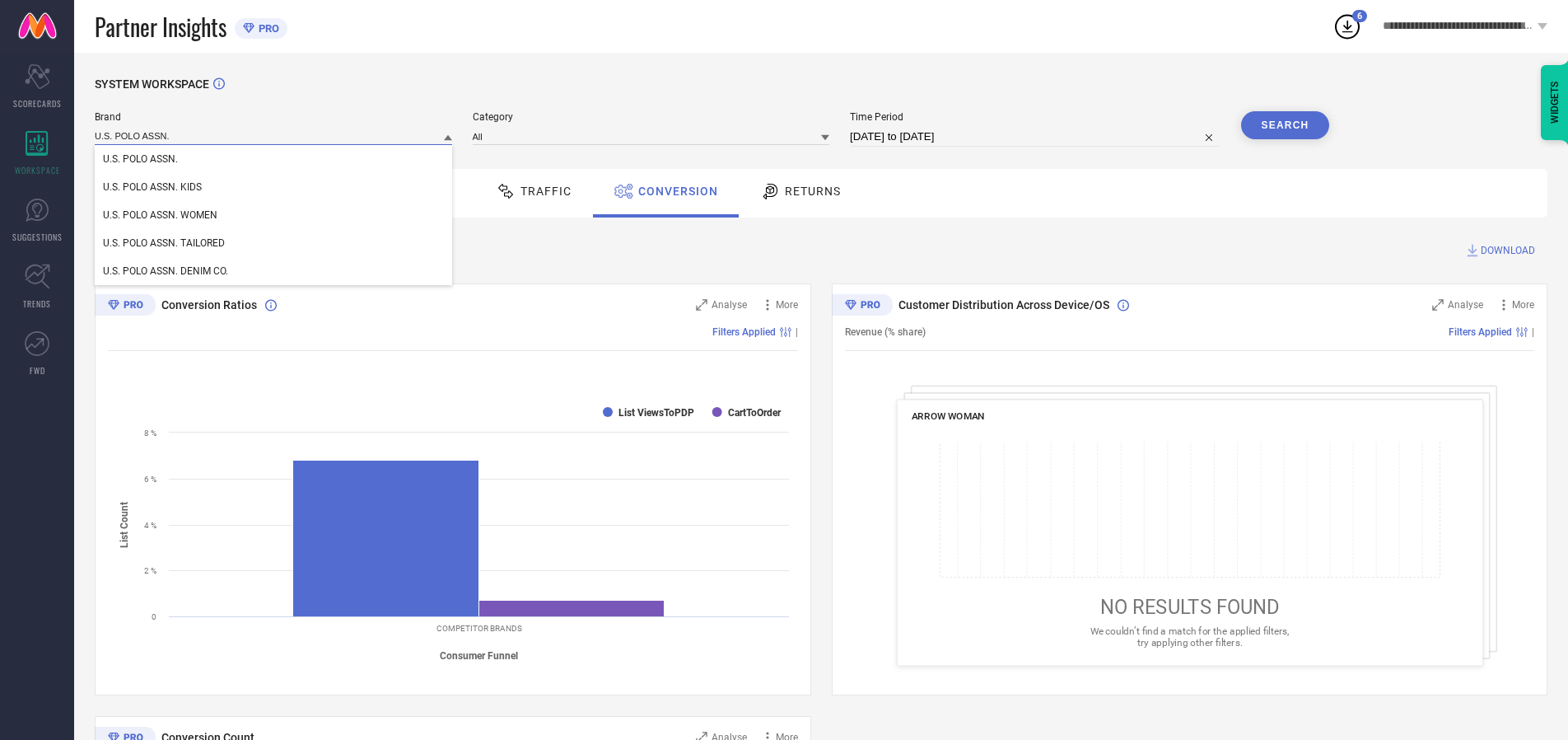
type input "U.S. POLO ASSN."
click at [140, 160] on span "U.S. POLO ASSN." at bounding box center [140, 159] width 75 height 12
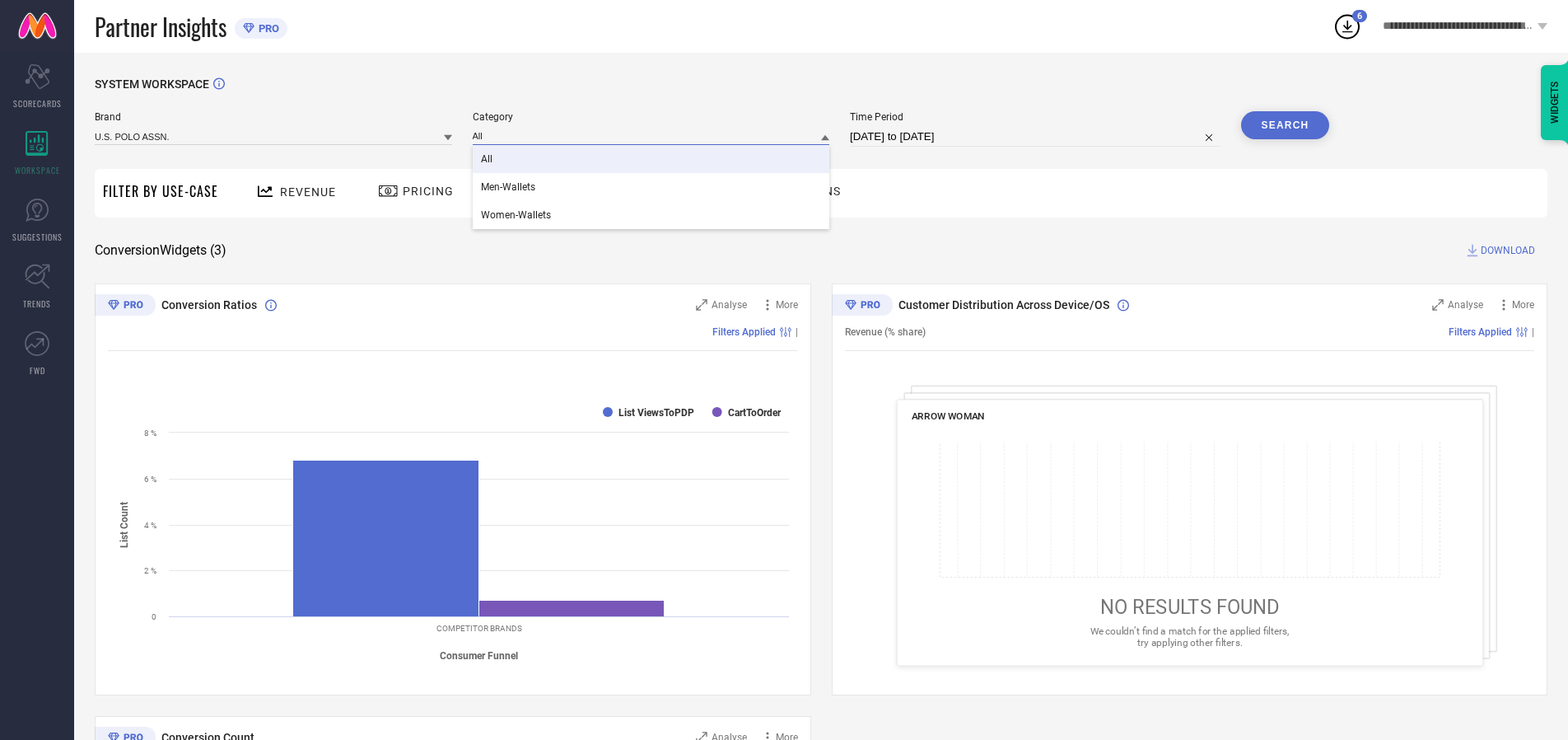
type input "All"
click at [488, 160] on span "All" at bounding box center [487, 159] width 12 height 12
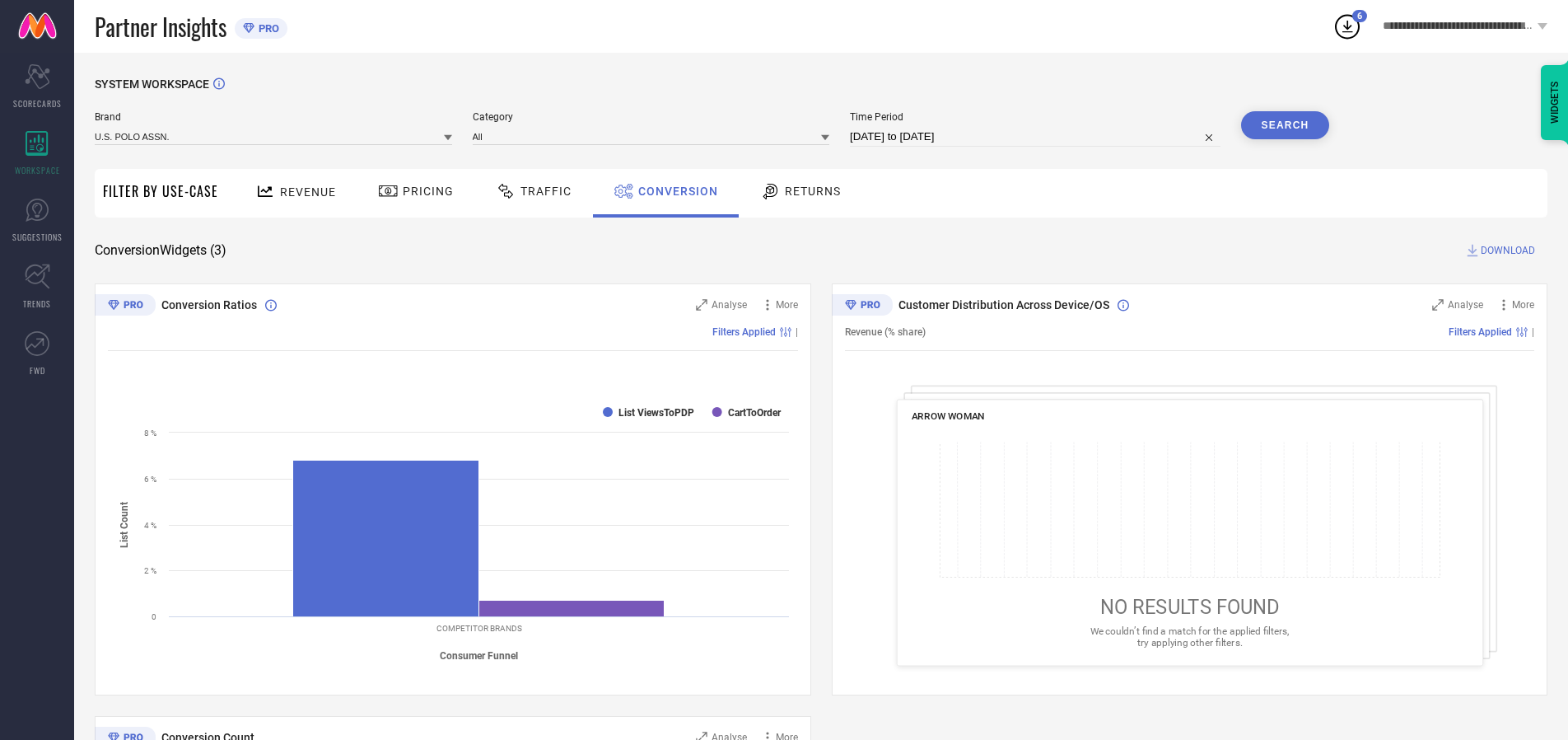
click at [1285, 125] on button "Search" at bounding box center [1285, 125] width 89 height 28
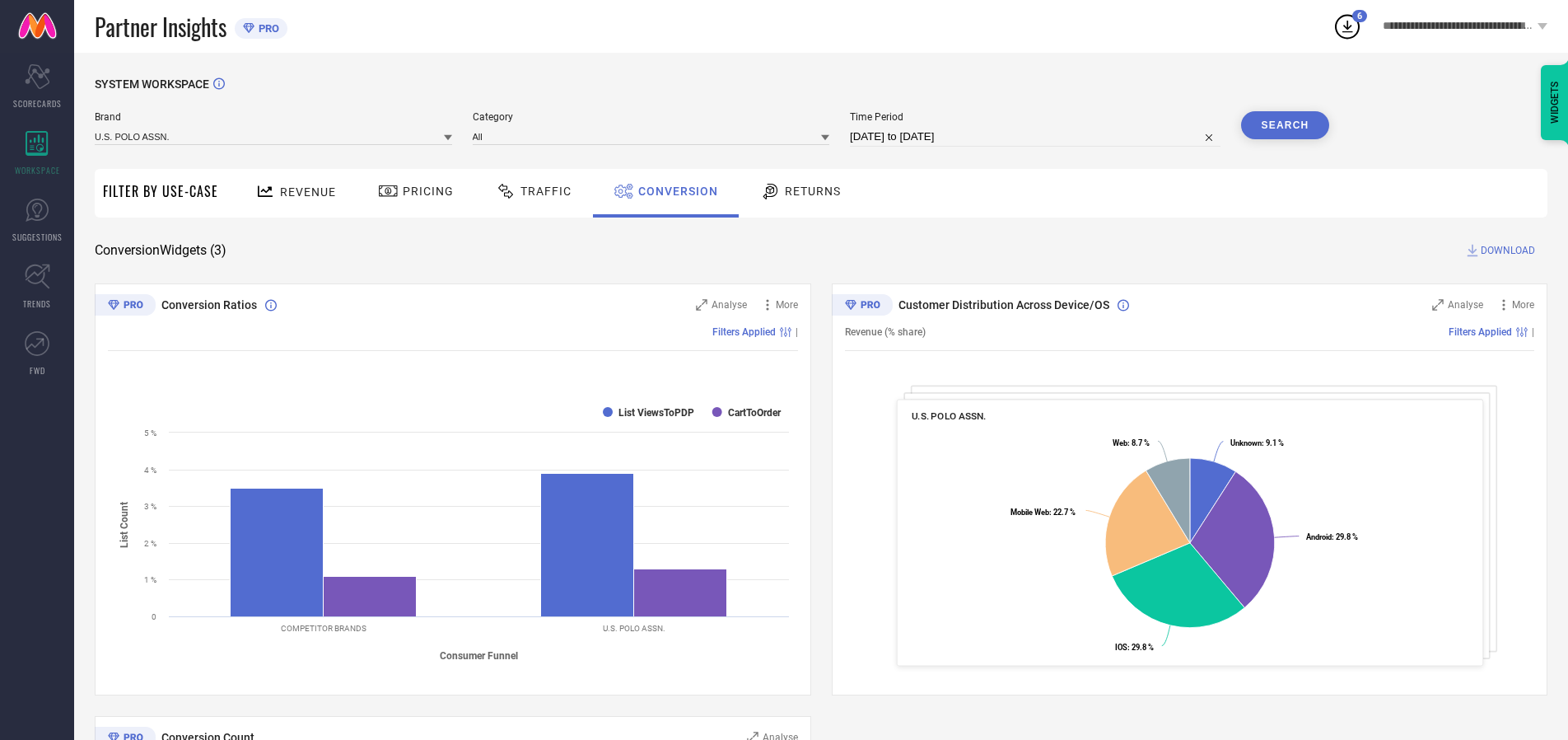
click at [1509, 251] on span "DOWNLOAD" at bounding box center [1509, 250] width 54 height 16
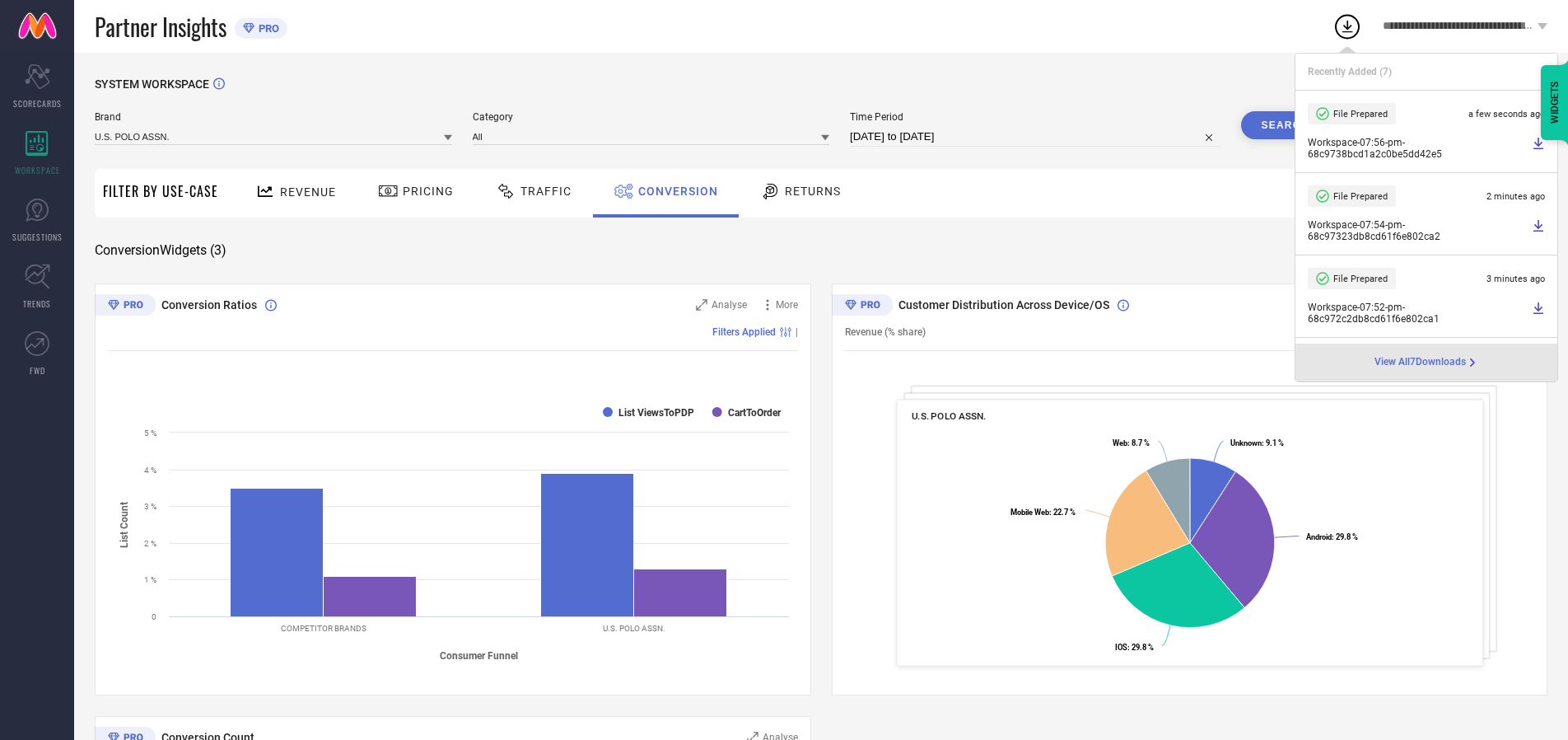
click at [674, 191] on span "Conversion" at bounding box center [679, 191] width 80 height 14
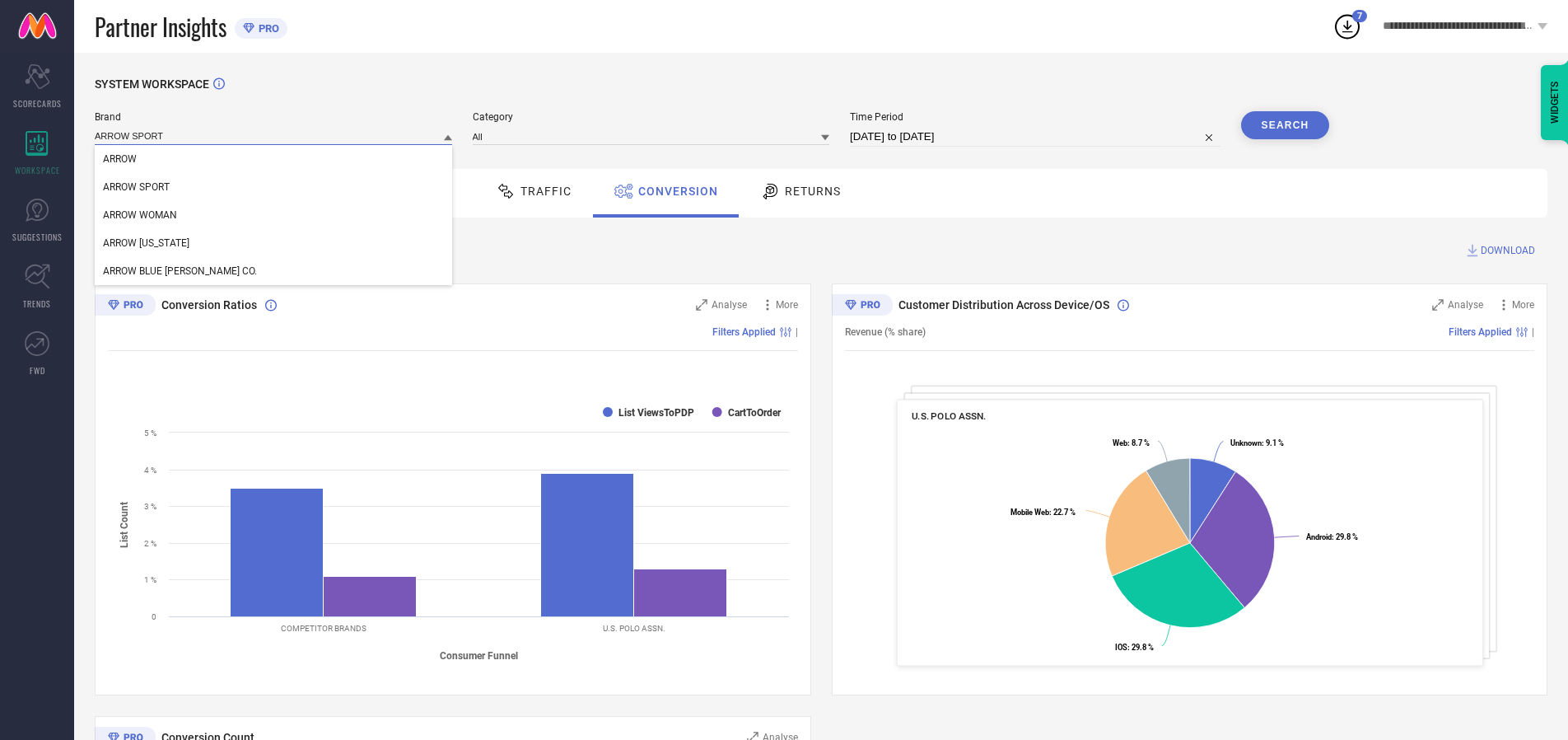
type input "ARROW SPORT"
click at [136, 188] on span "ARROW SPORT" at bounding box center [136, 187] width 67 height 12
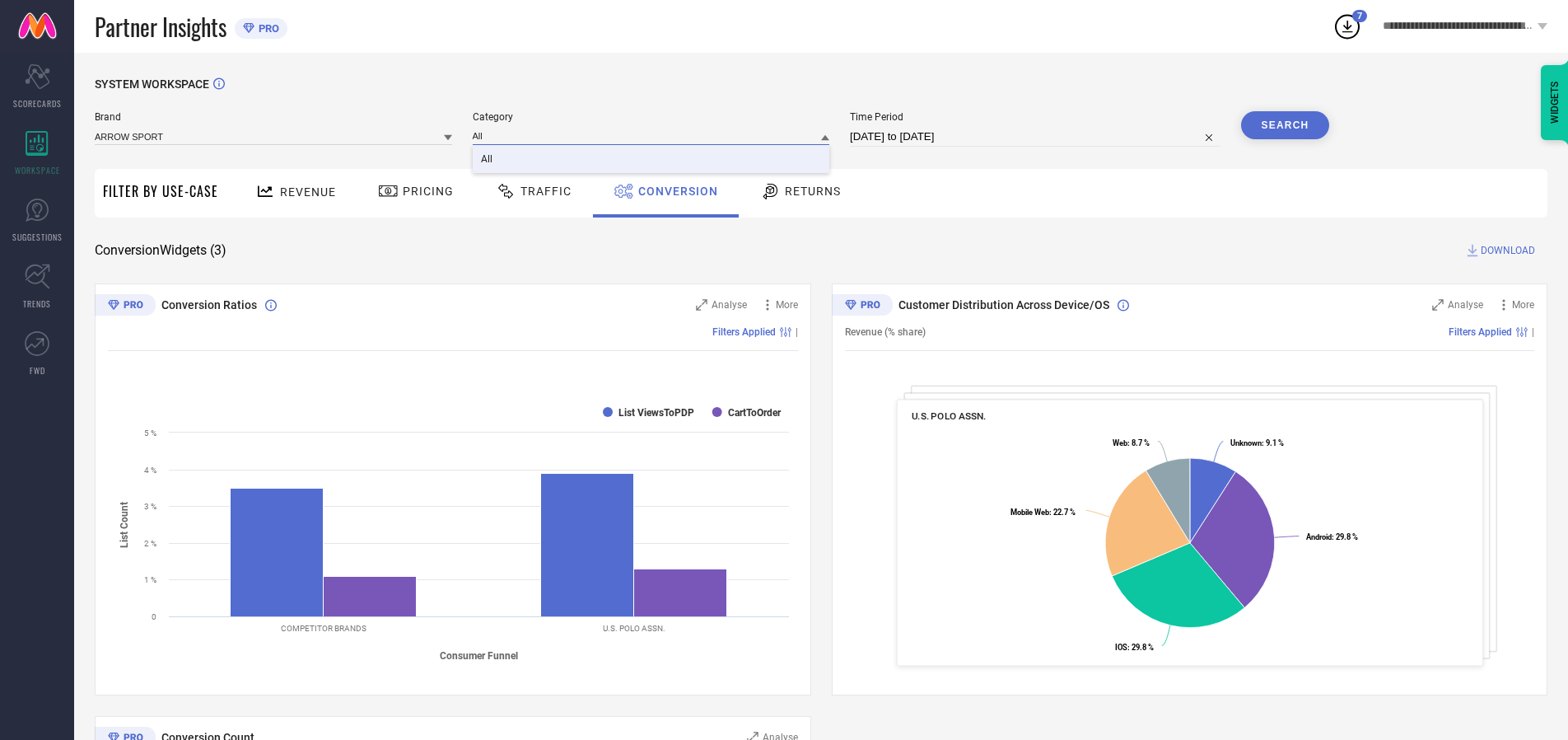
type input "All"
click at [488, 160] on span "All" at bounding box center [487, 159] width 12 height 12
click at [1285, 125] on button "Search" at bounding box center [1285, 125] width 89 height 28
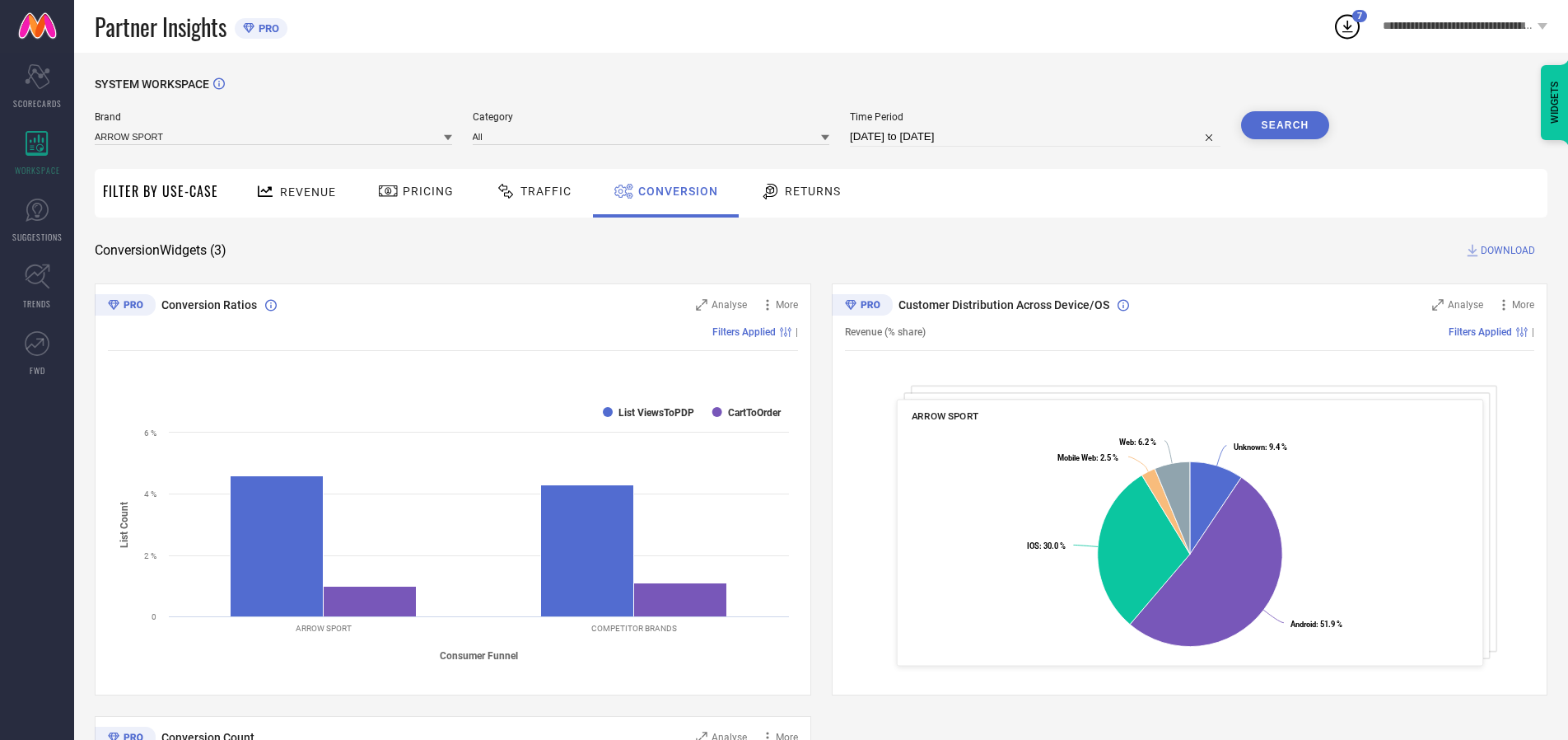
click at [1509, 251] on span "DOWNLOAD" at bounding box center [1509, 250] width 54 height 16
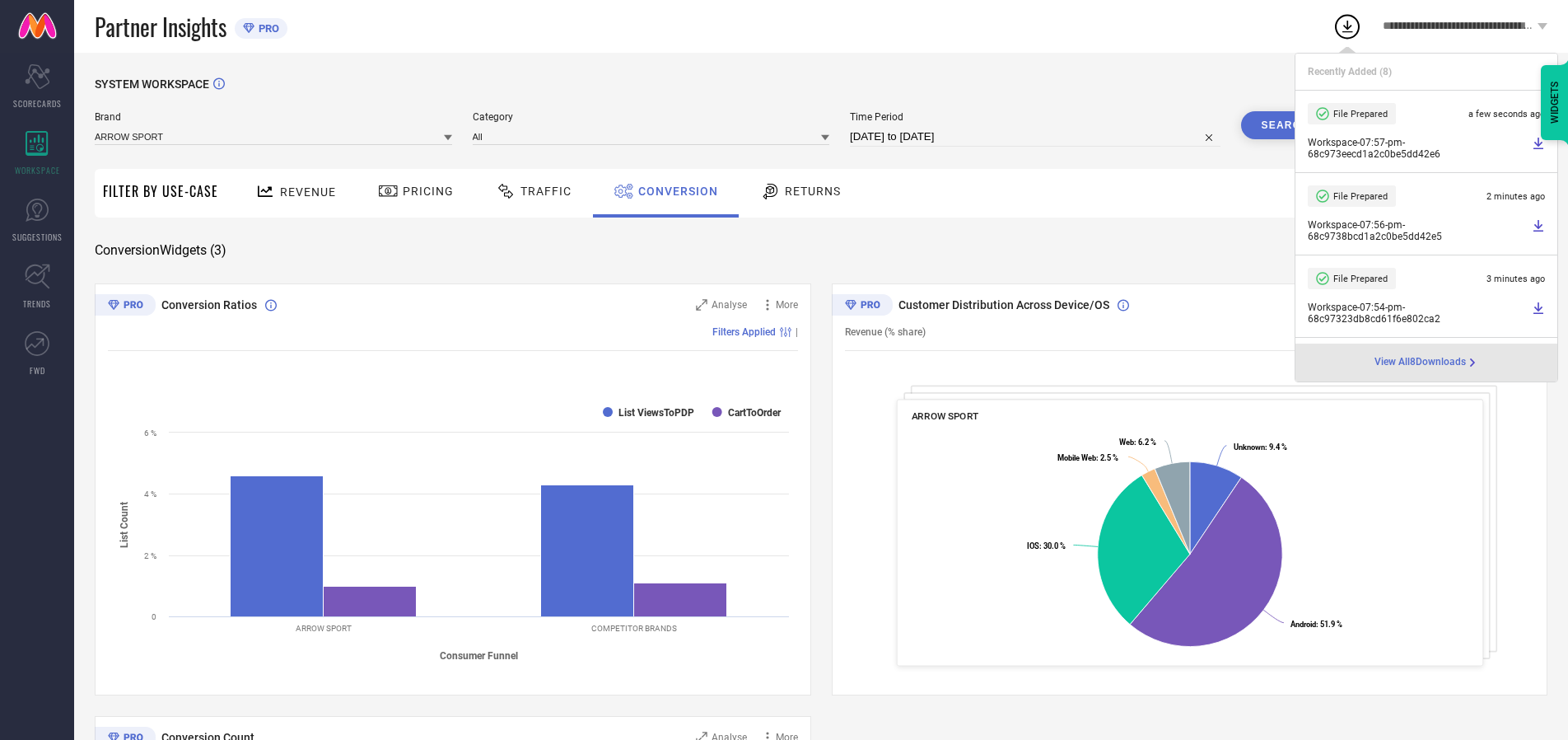
click at [674, 191] on span "Conversion" at bounding box center [679, 191] width 80 height 14
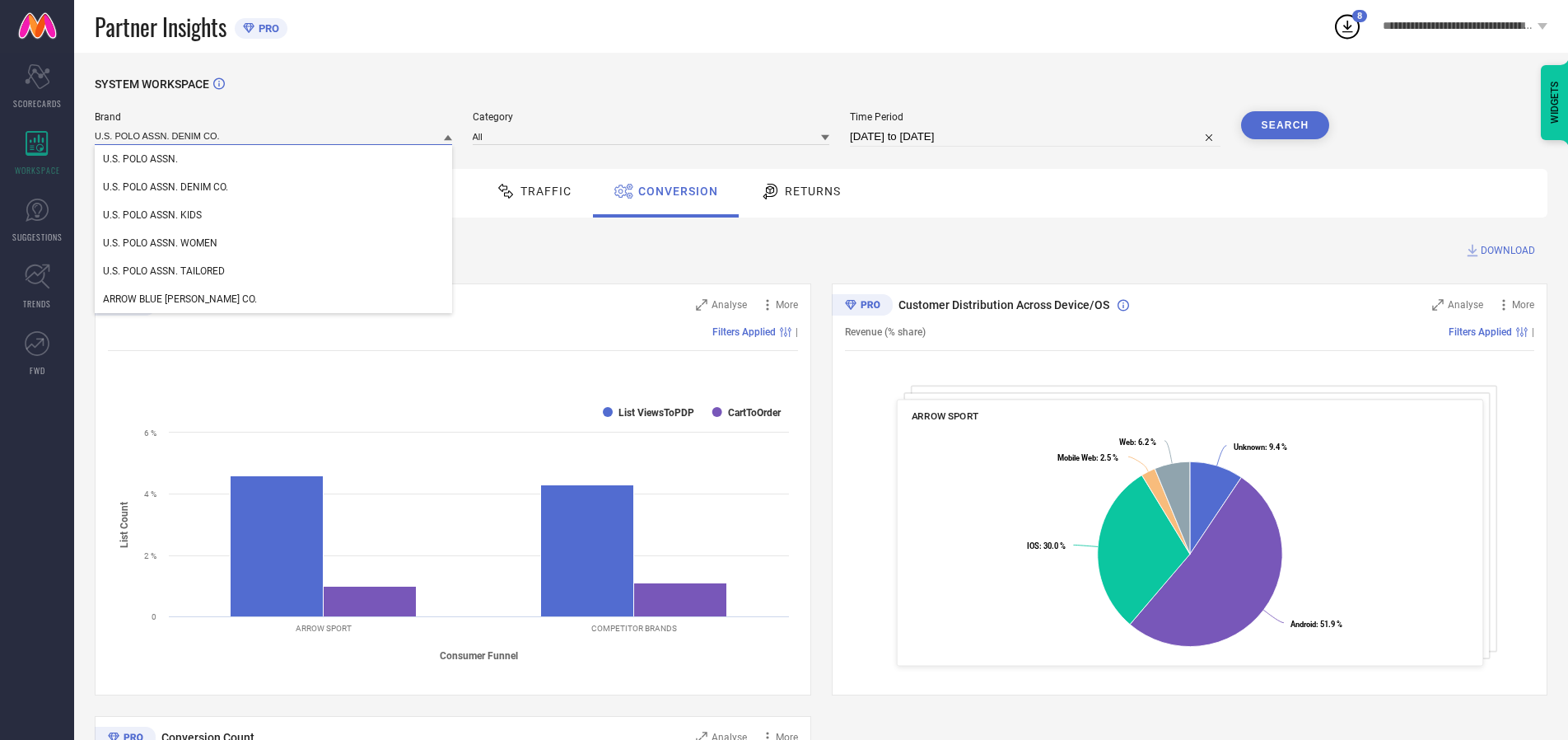
type input "U.S. POLO ASSN. DENIM CO."
click at [166, 188] on span "U.S. POLO ASSN. DENIM CO." at bounding box center [165, 187] width 125 height 12
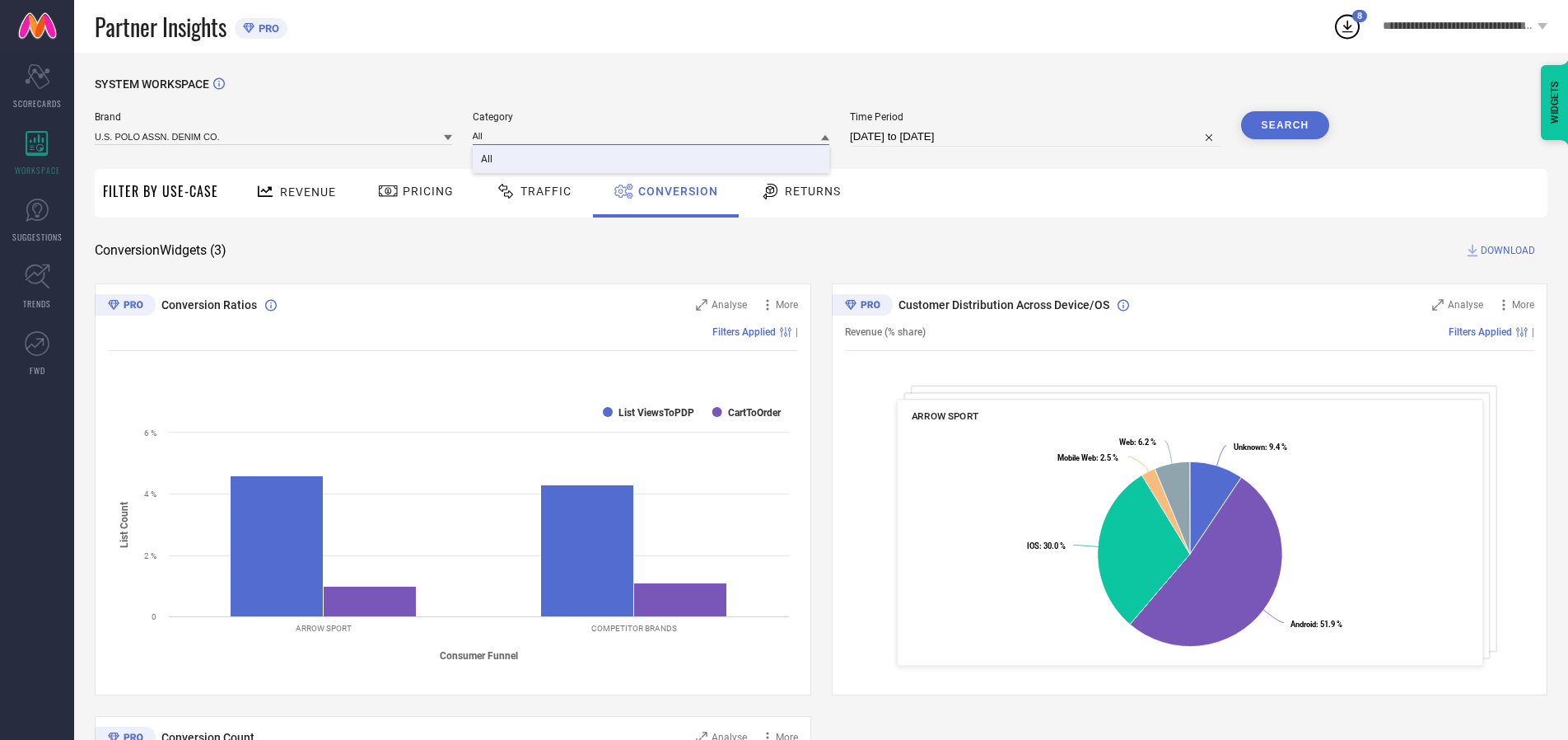
type input "All"
click at [488, 160] on span "All" at bounding box center [487, 159] width 12 height 12
click at [1285, 125] on button "Search" at bounding box center [1285, 125] width 89 height 28
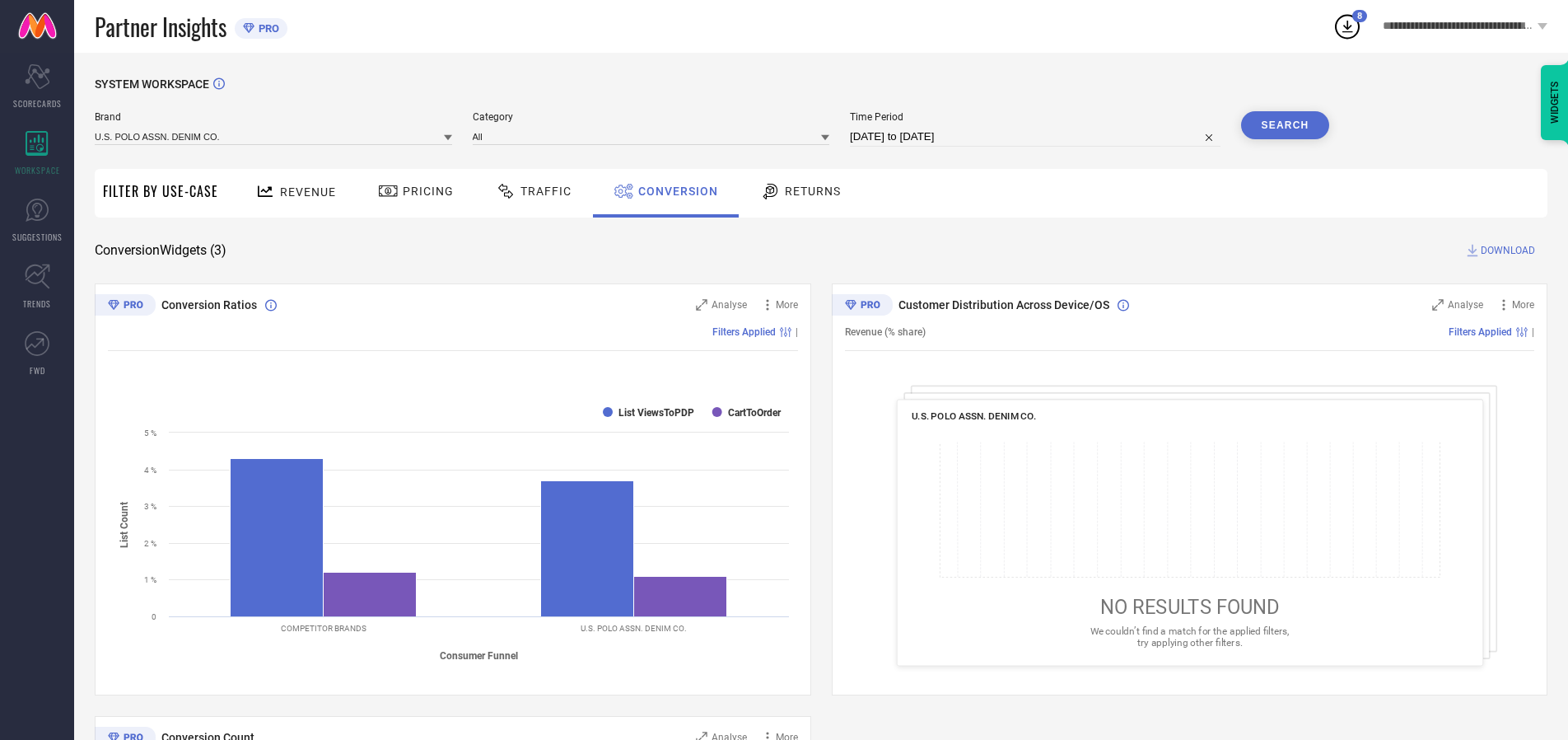
click at [1509, 251] on span "DOWNLOAD" at bounding box center [1509, 250] width 54 height 16
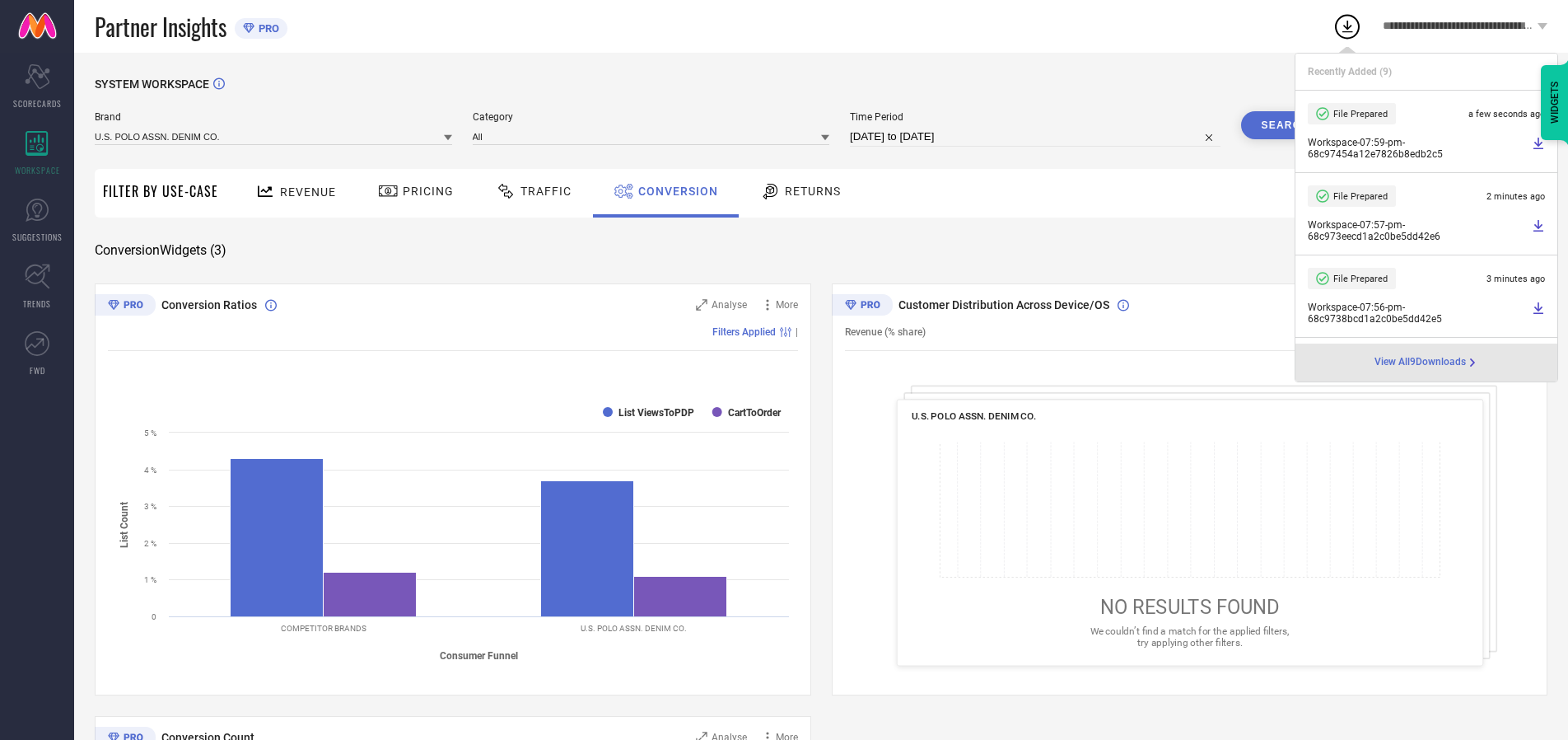
click at [674, 191] on span "Conversion" at bounding box center [679, 191] width 80 height 14
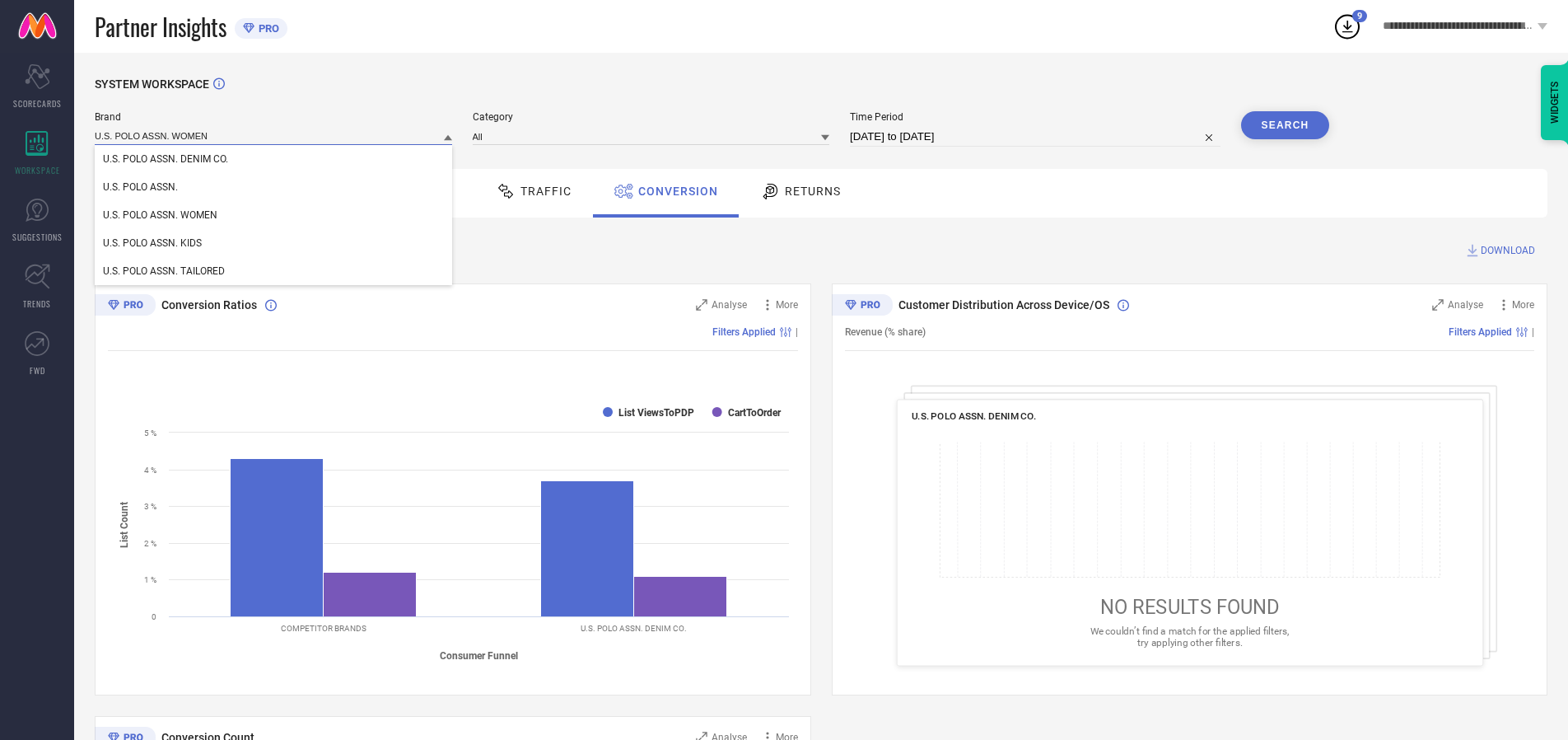
type input "U.S. POLO ASSN. WOMEN"
click at [160, 216] on span "U.S. POLO ASSN. WOMEN" at bounding box center [160, 215] width 115 height 12
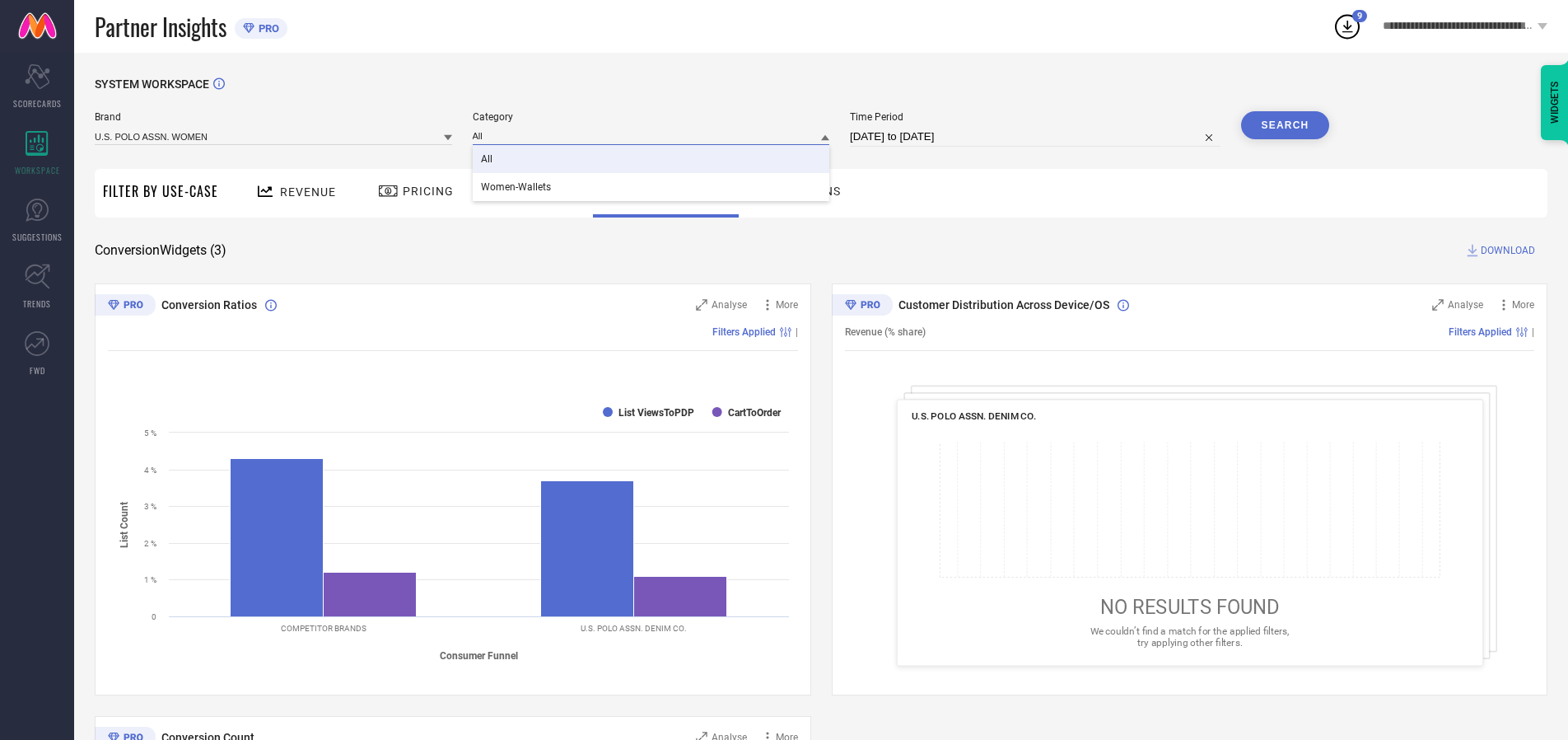
type input "All"
click at [488, 160] on span "All" at bounding box center [487, 159] width 12 height 12
click at [1285, 125] on button "Search" at bounding box center [1285, 125] width 89 height 28
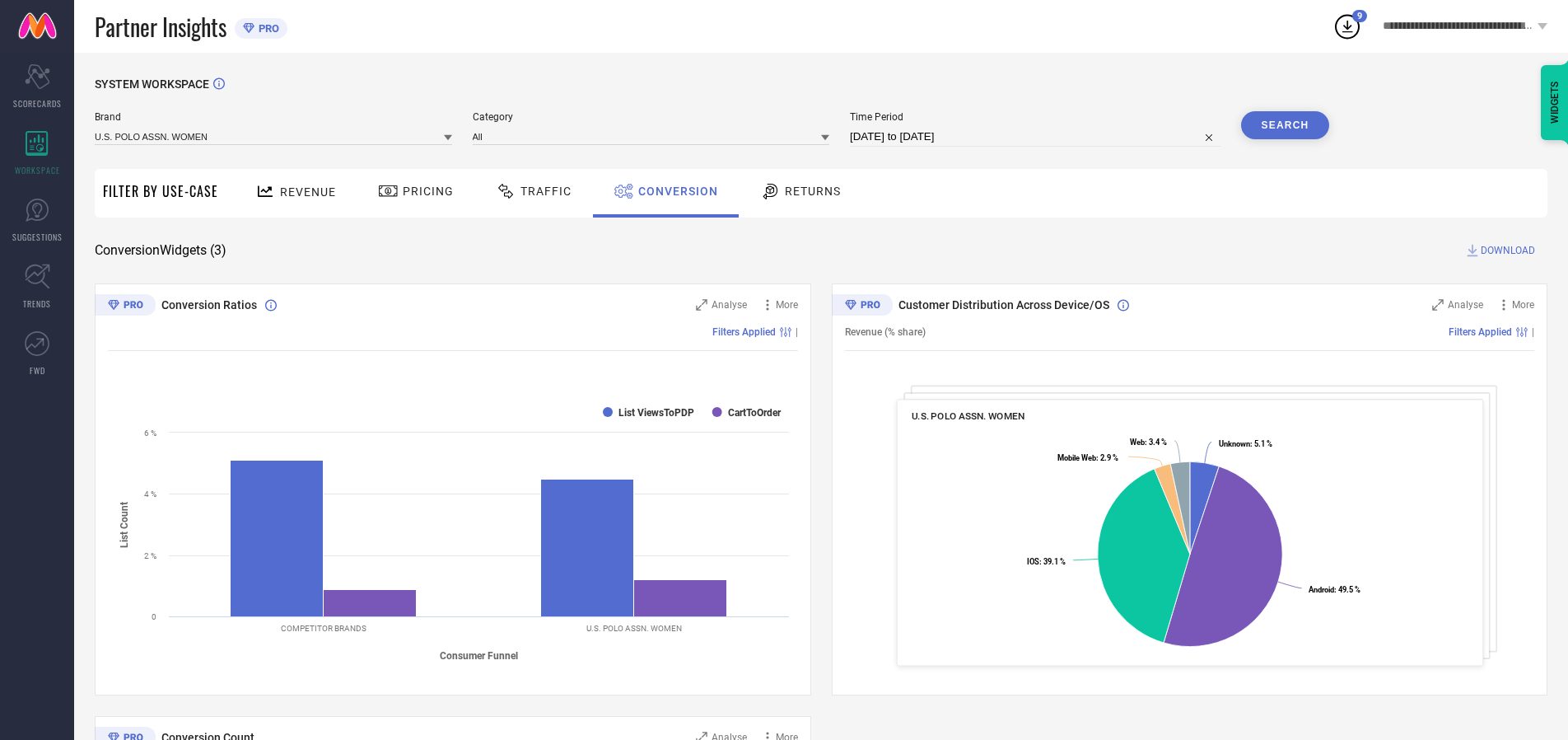
click at [1509, 251] on span "DOWNLOAD" at bounding box center [1509, 250] width 54 height 16
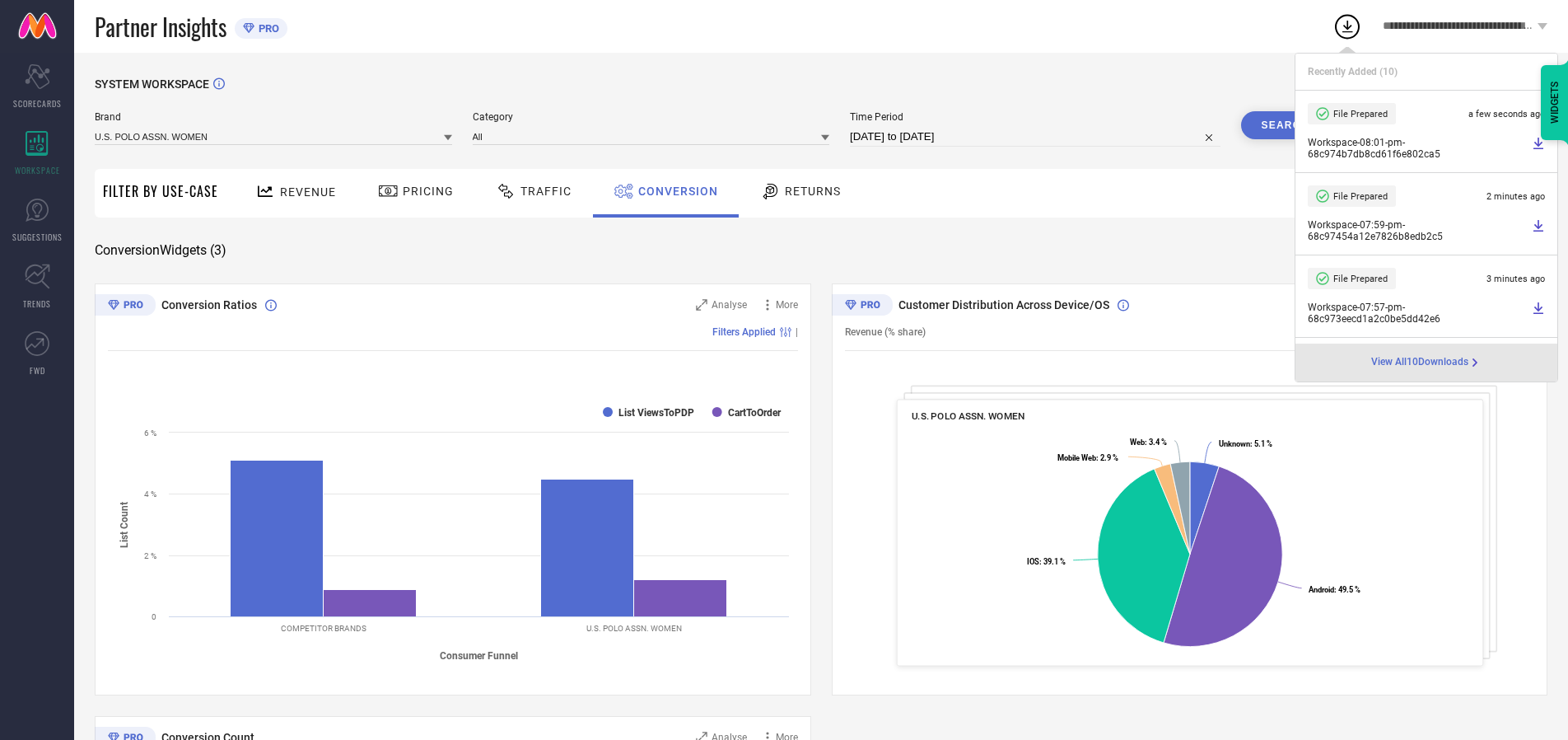
click at [674, 191] on span "Conversion" at bounding box center [679, 191] width 80 height 14
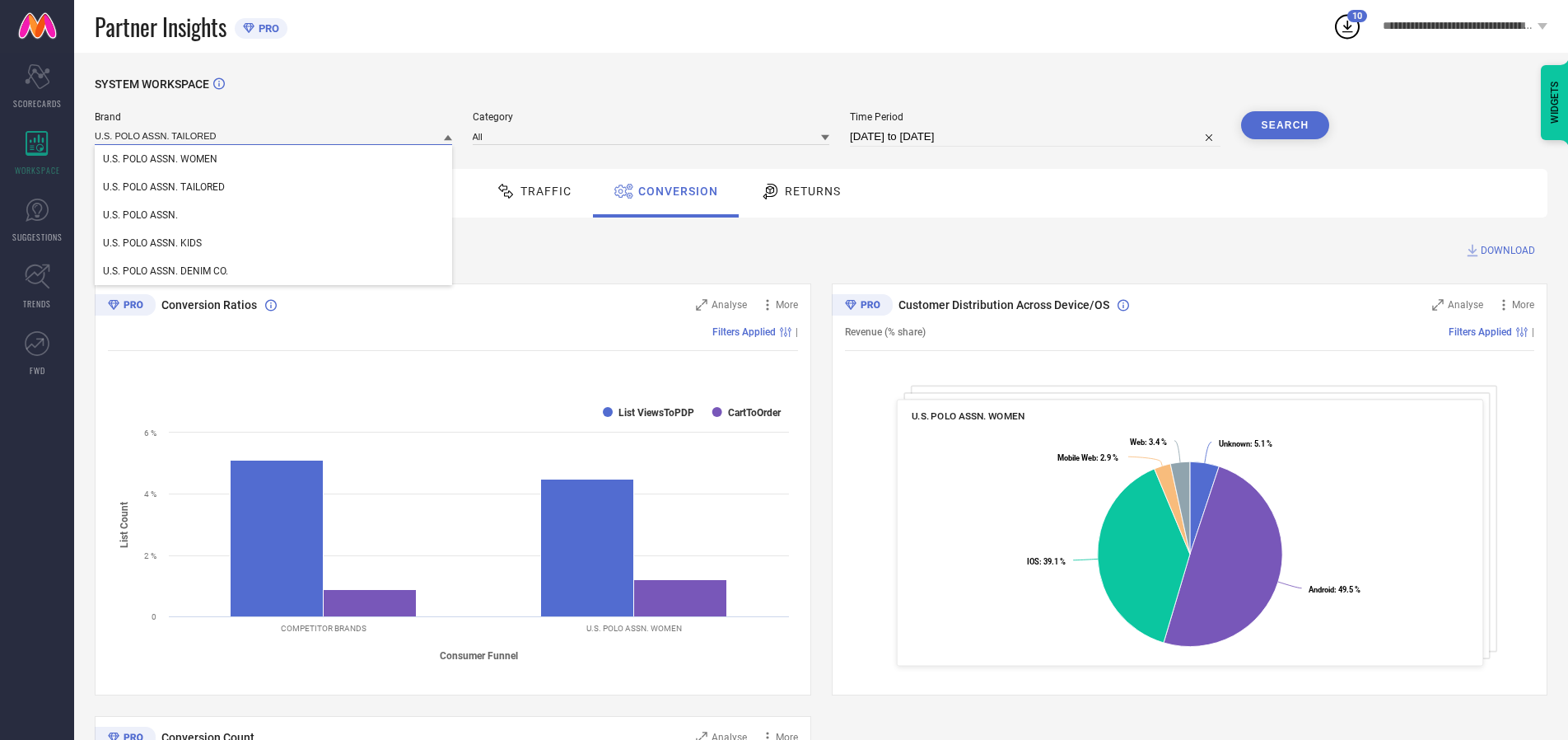
type input "U.S. POLO ASSN. TAILORED"
click at [164, 188] on span "U.S. POLO ASSN. TAILORED" at bounding box center [164, 187] width 122 height 12
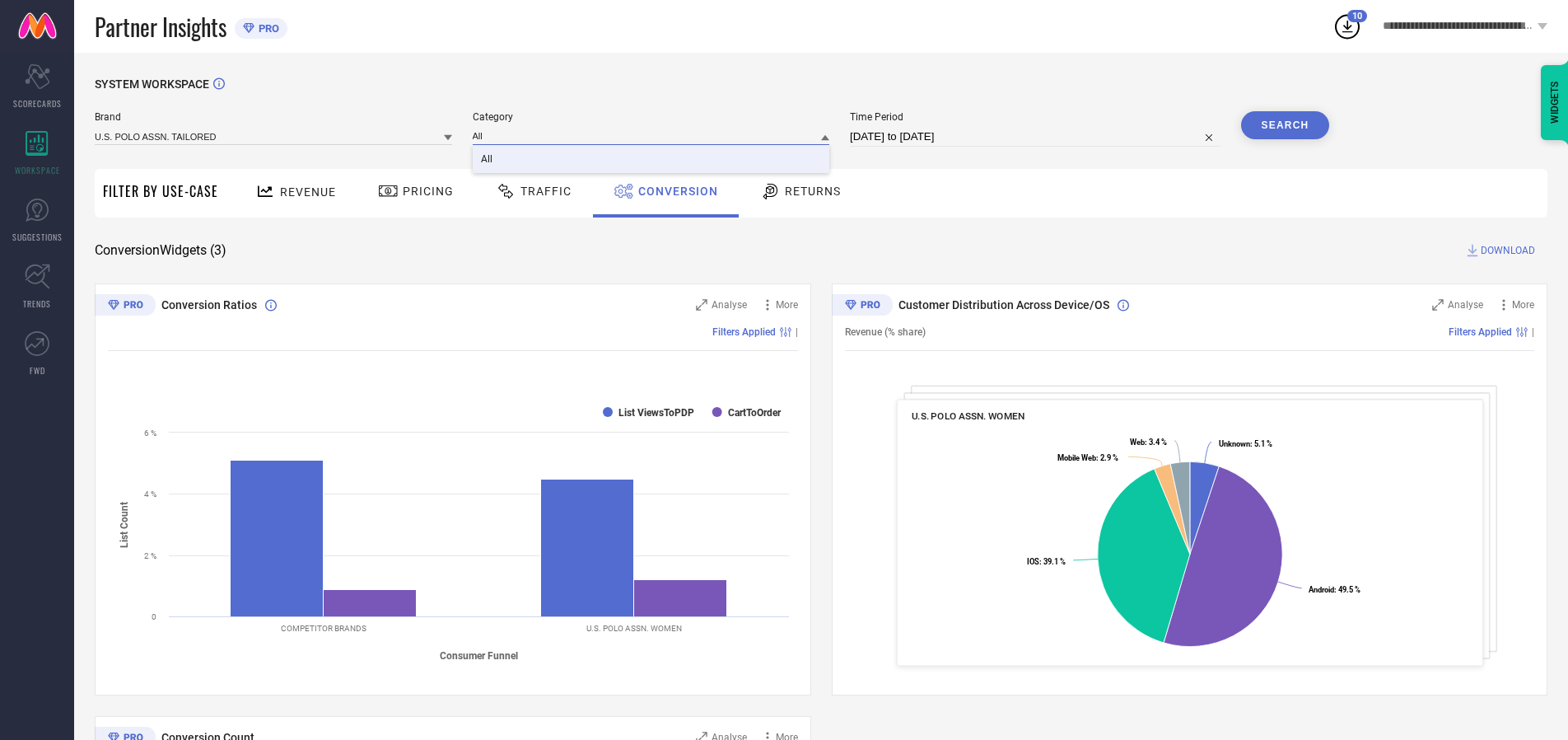
type input "All"
click at [488, 160] on span "All" at bounding box center [487, 159] width 12 height 12
click at [1285, 125] on button "Search" at bounding box center [1285, 125] width 89 height 28
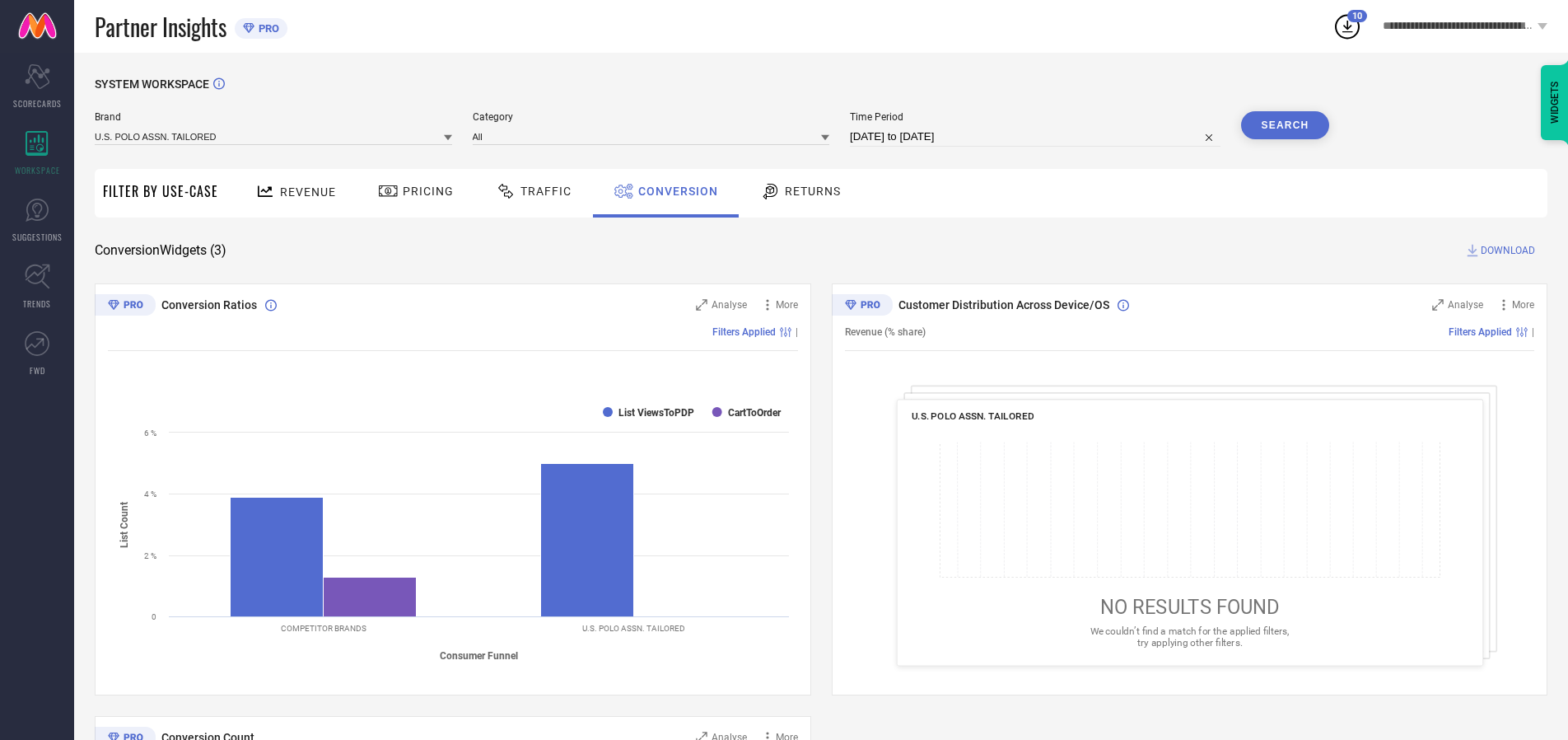
click at [1509, 251] on span "DOWNLOAD" at bounding box center [1509, 250] width 54 height 16
